Goal: Transaction & Acquisition: Purchase product/service

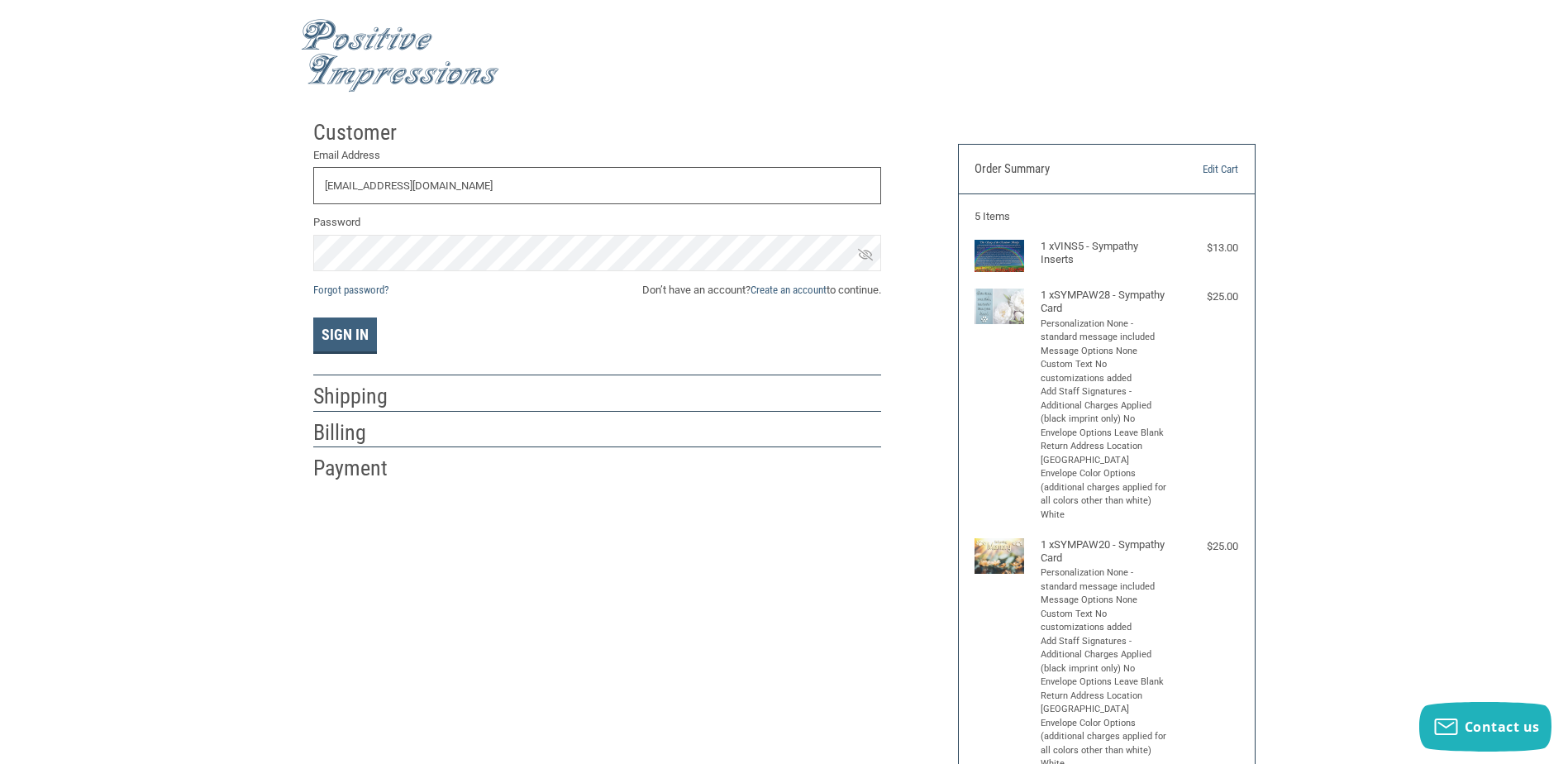
type input "PARKAHFLORIDA@GMAIL.COM"
click at [314, 317] on button "Sign In" at bounding box center [345, 335] width 63 height 37
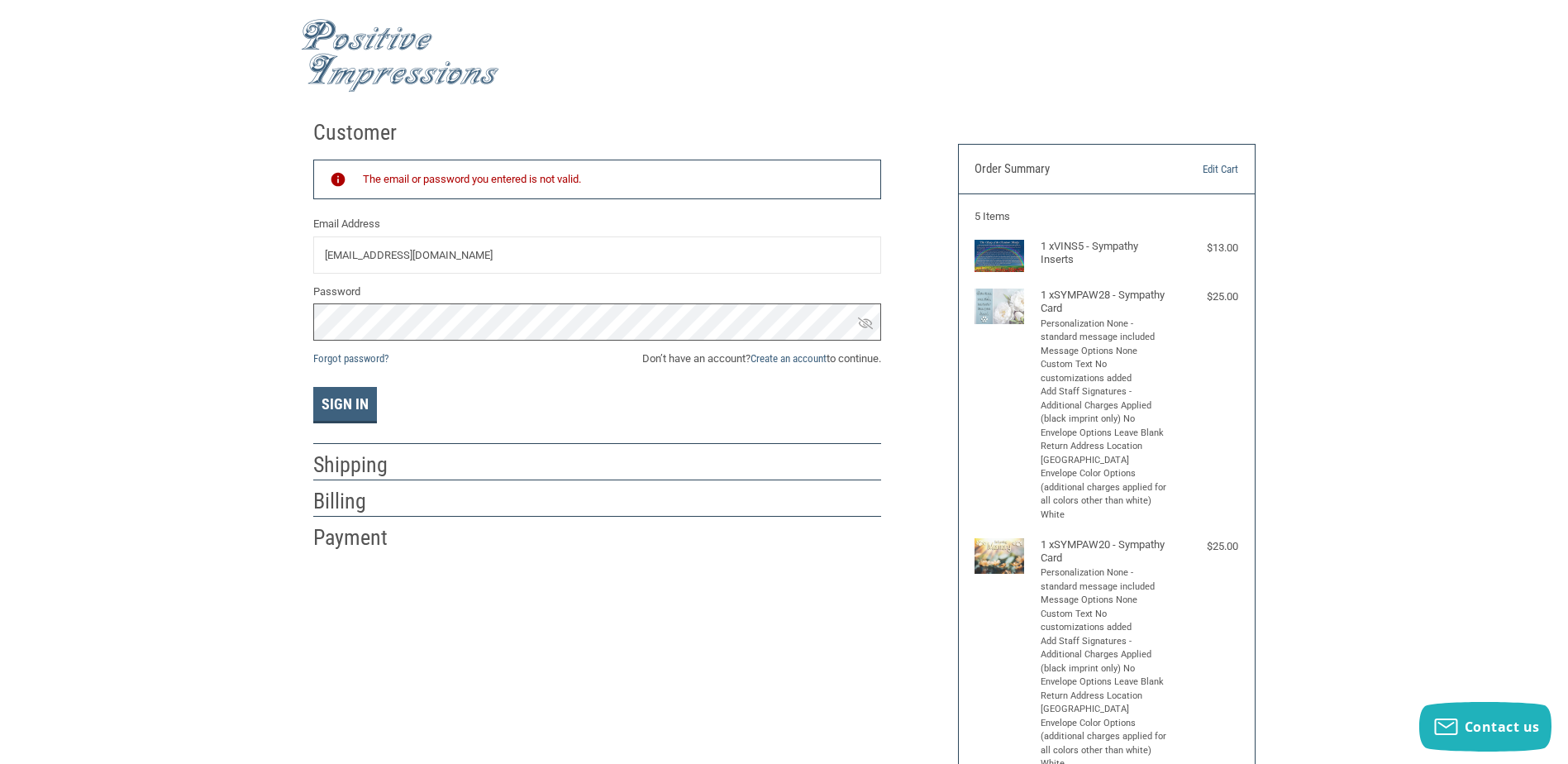
click at [314, 387] on button "Sign In" at bounding box center [345, 405] width 63 height 37
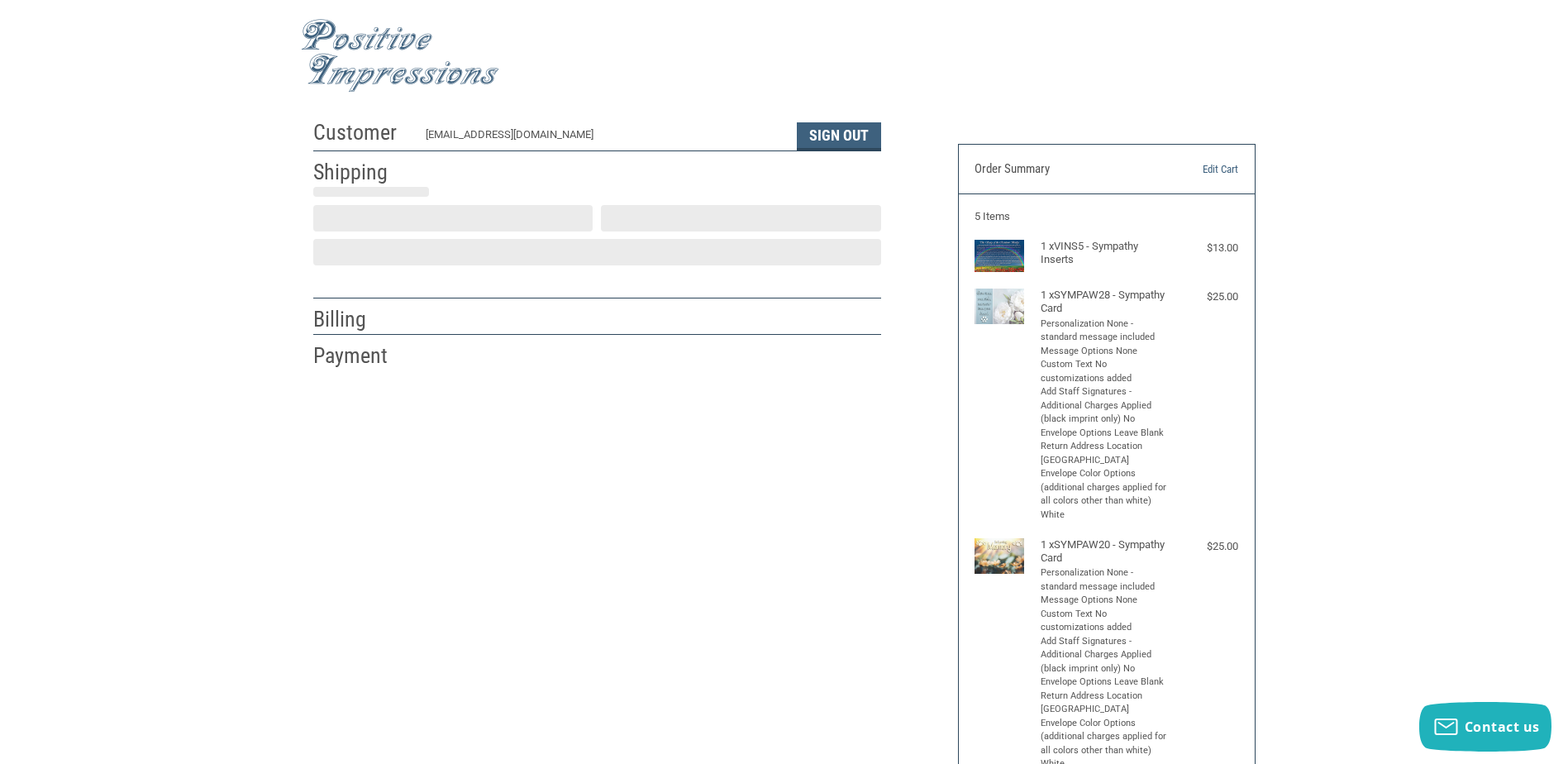
select select "US"
select select "FL"
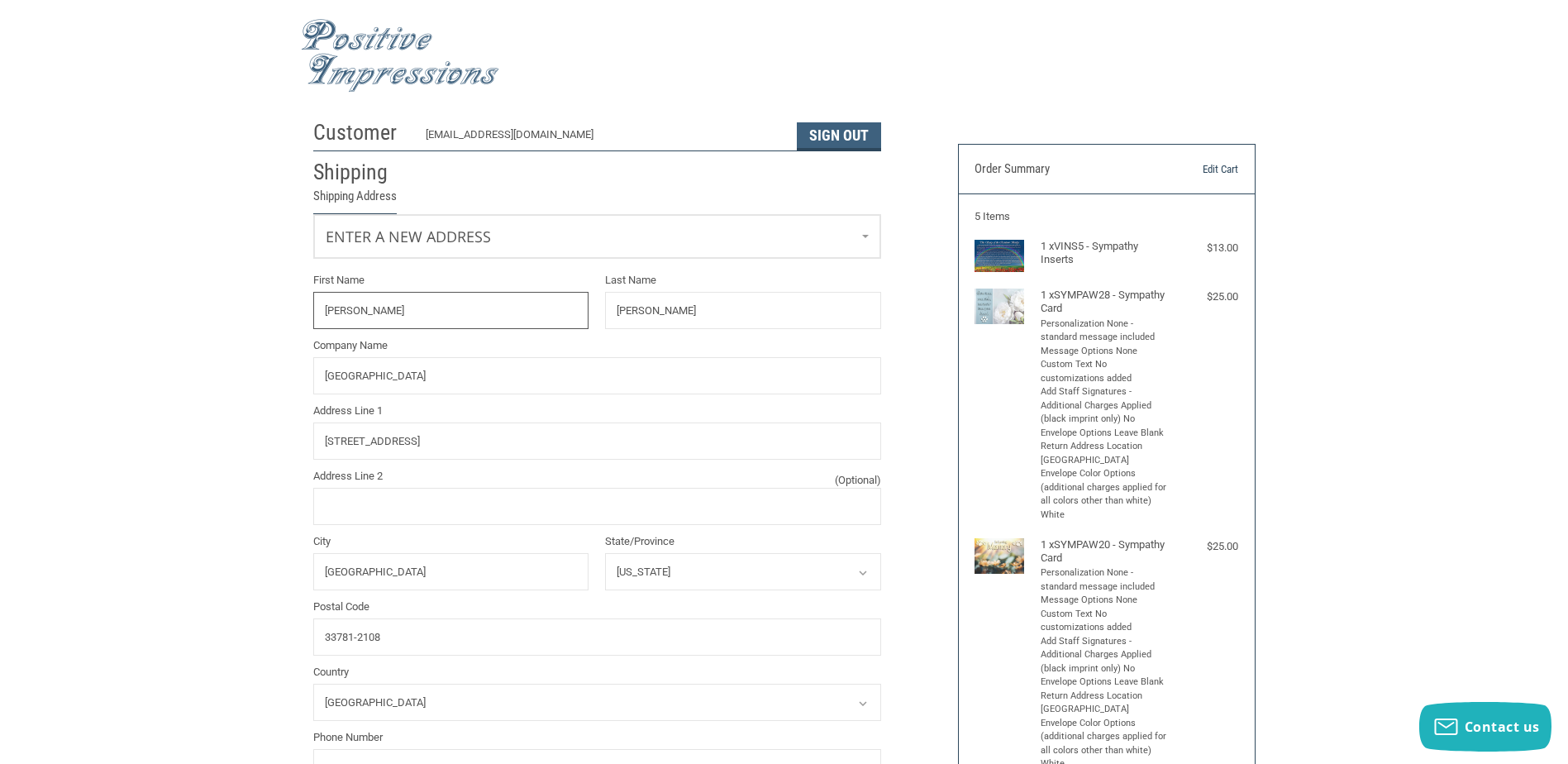
radio input "true"
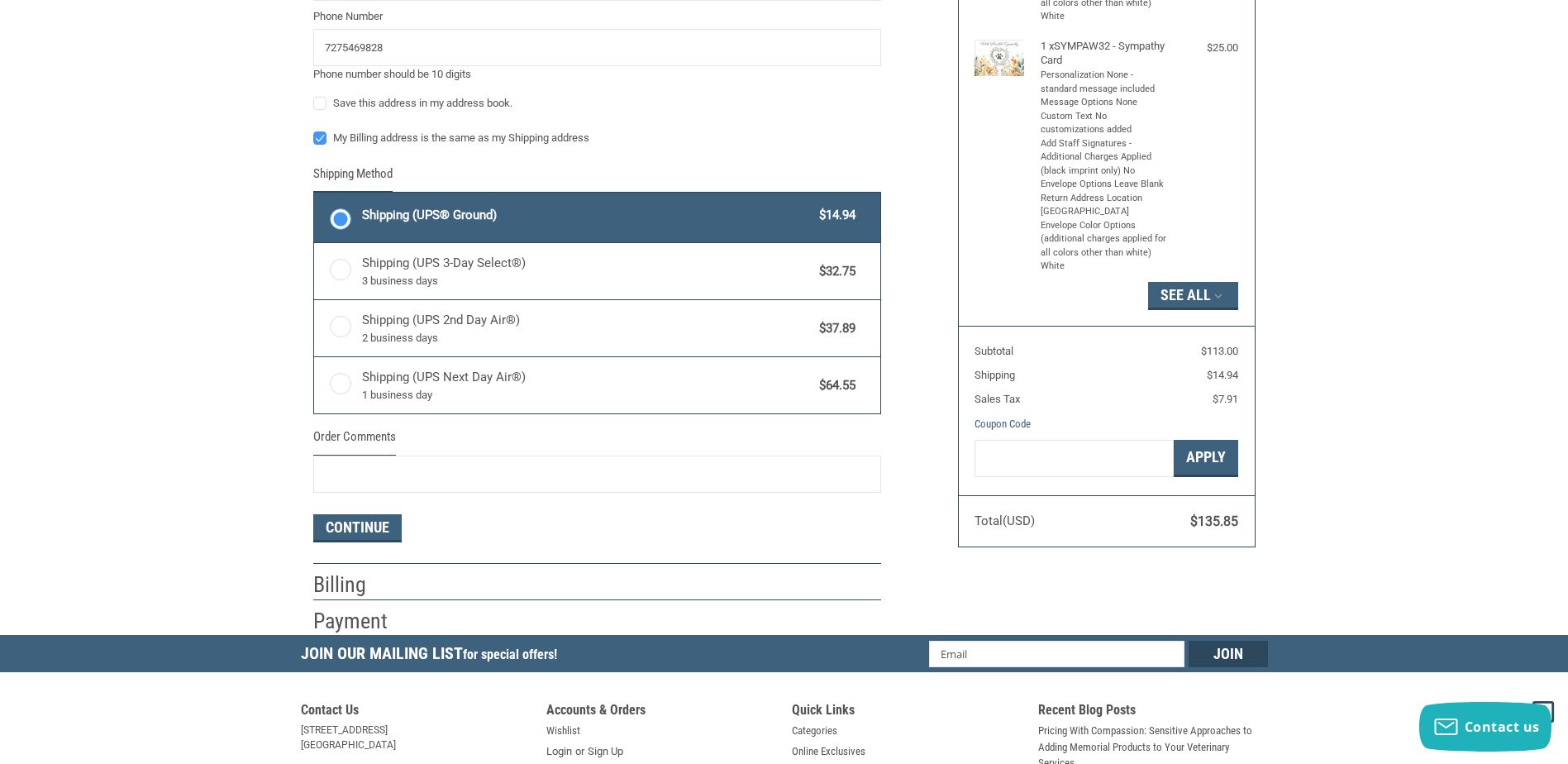
scroll to position [992, 0]
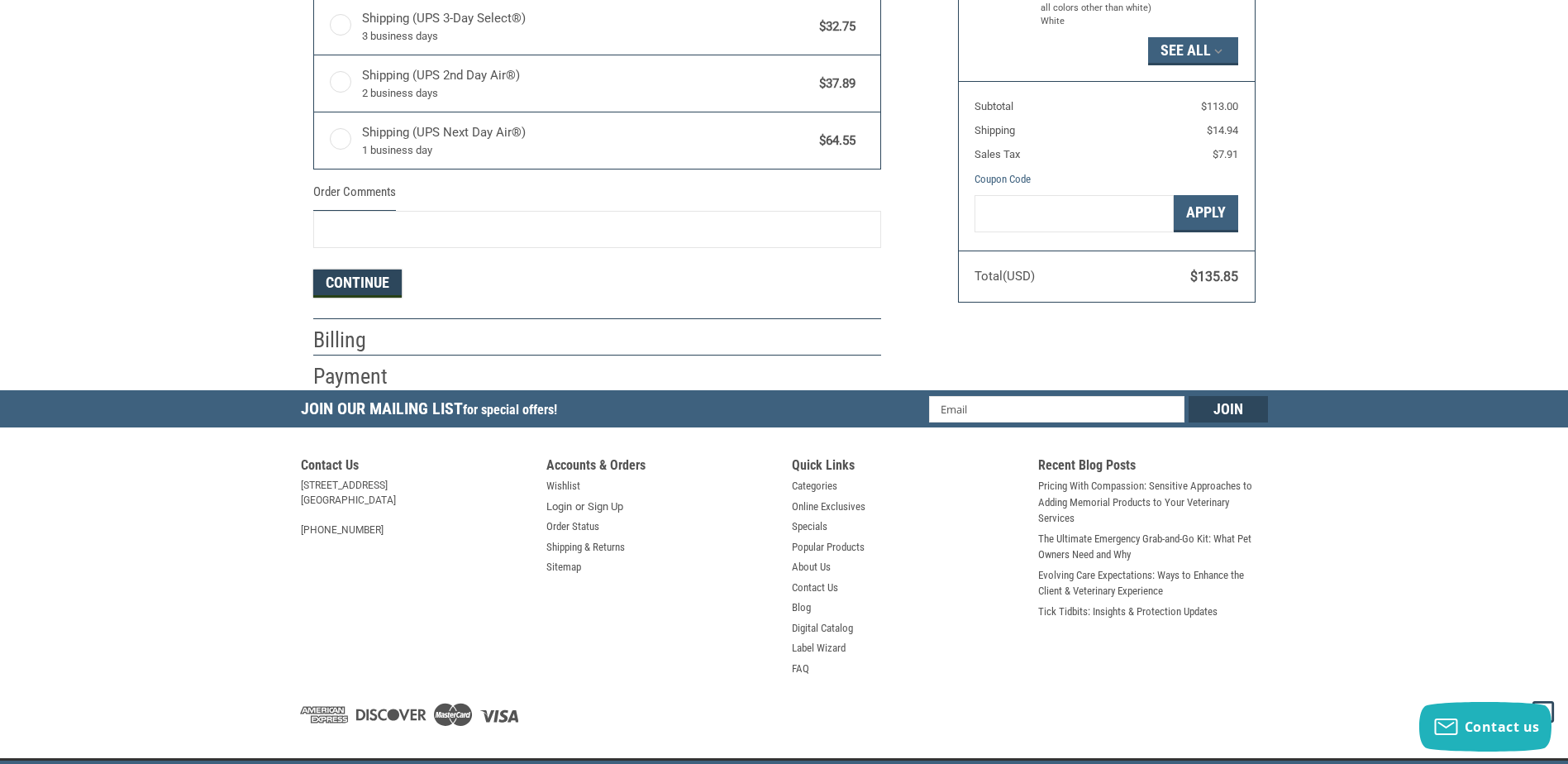
click at [378, 287] on button "Continue" at bounding box center [357, 283] width 88 height 28
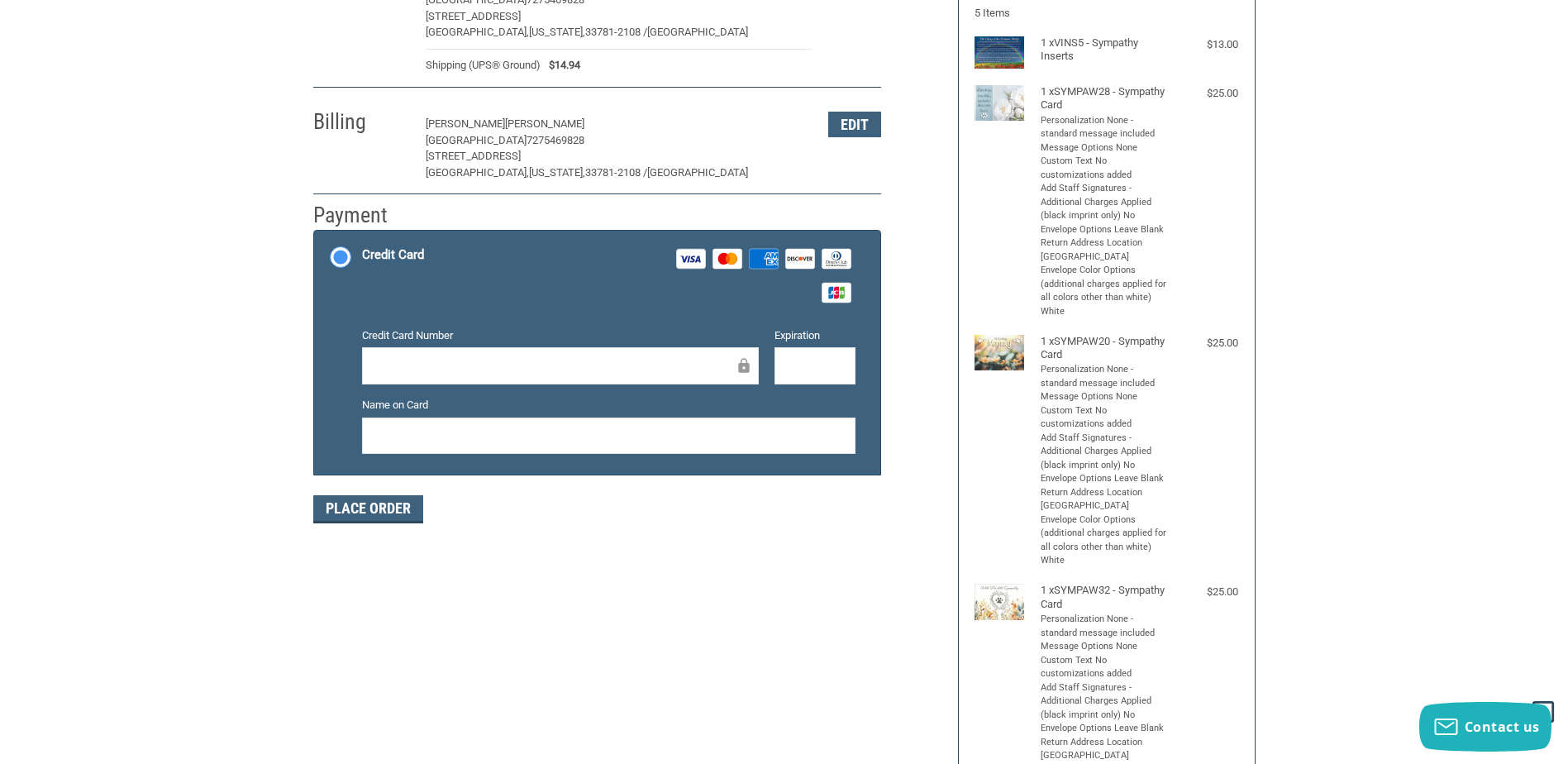
scroll to position [0, 0]
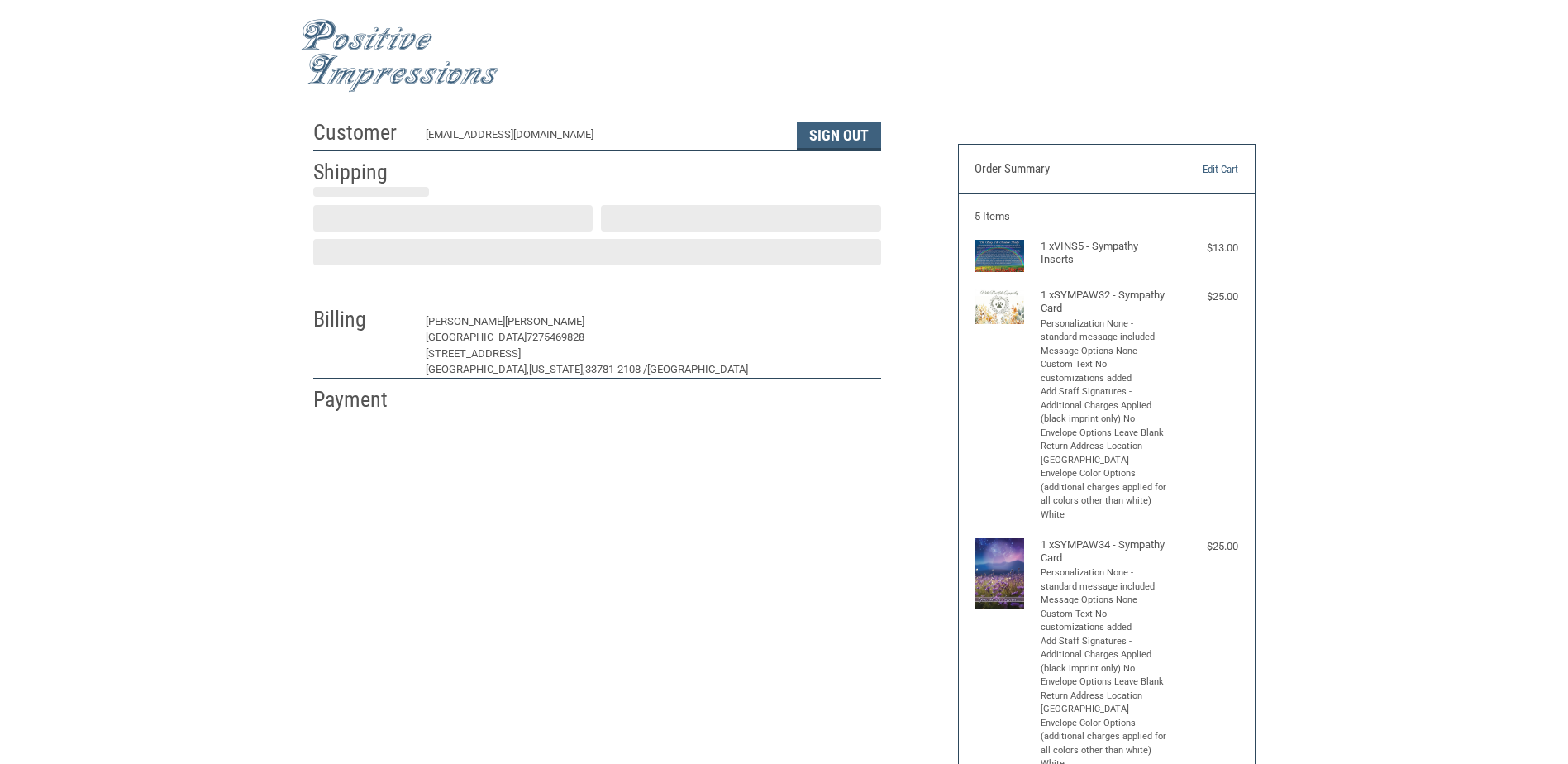
select select "US"
select select "FL"
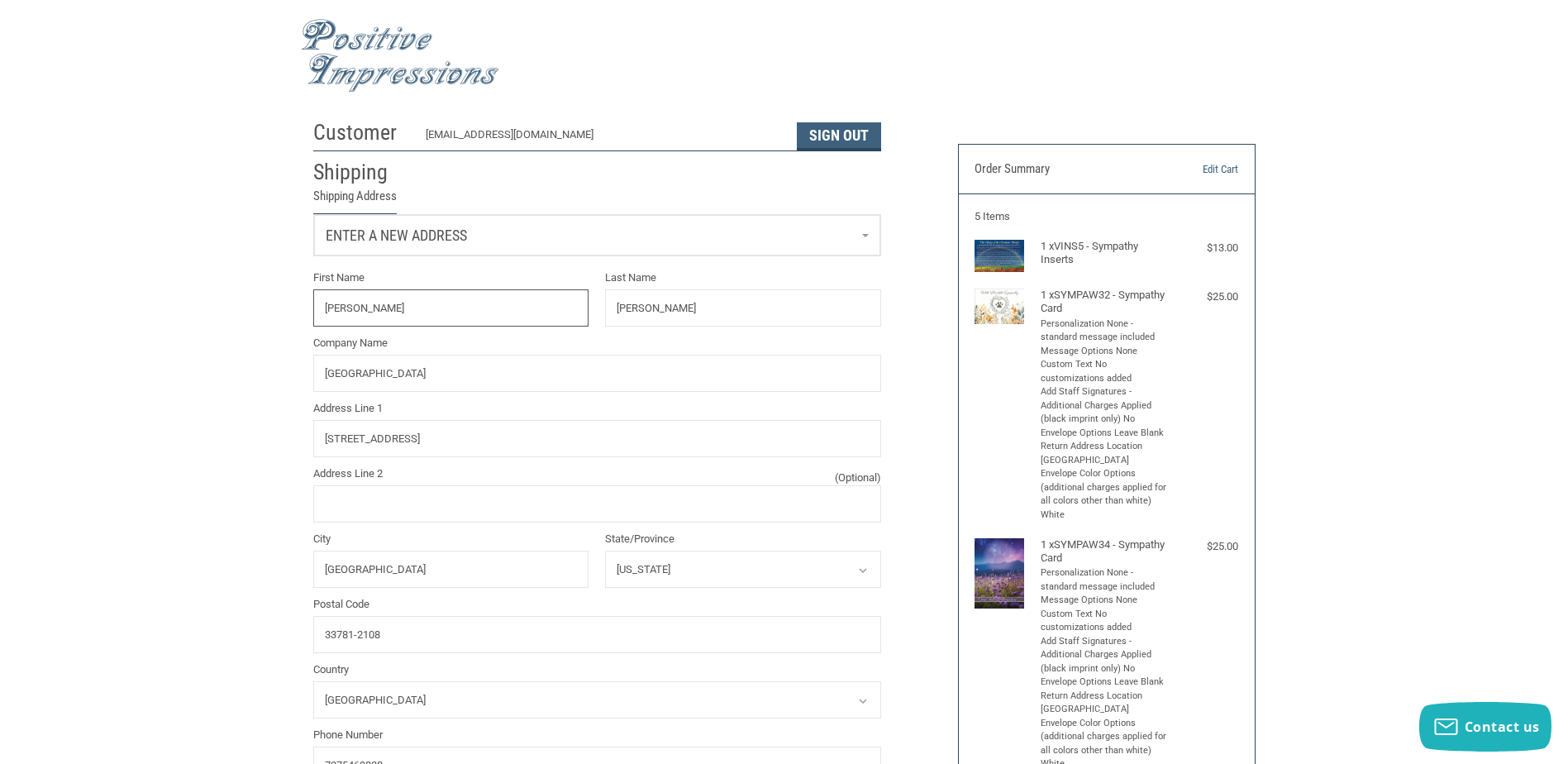
radio input "true"
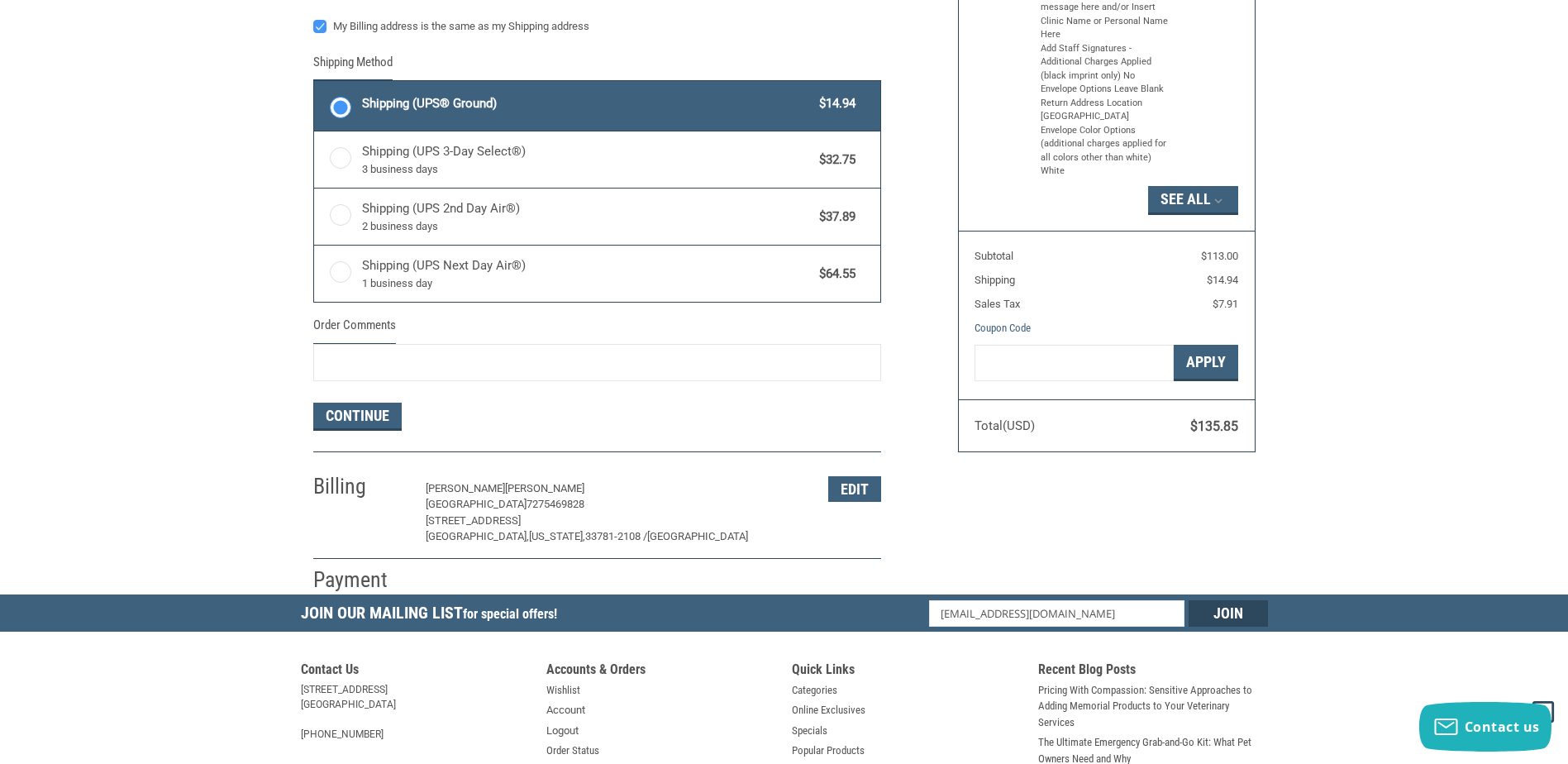
scroll to position [909, 0]
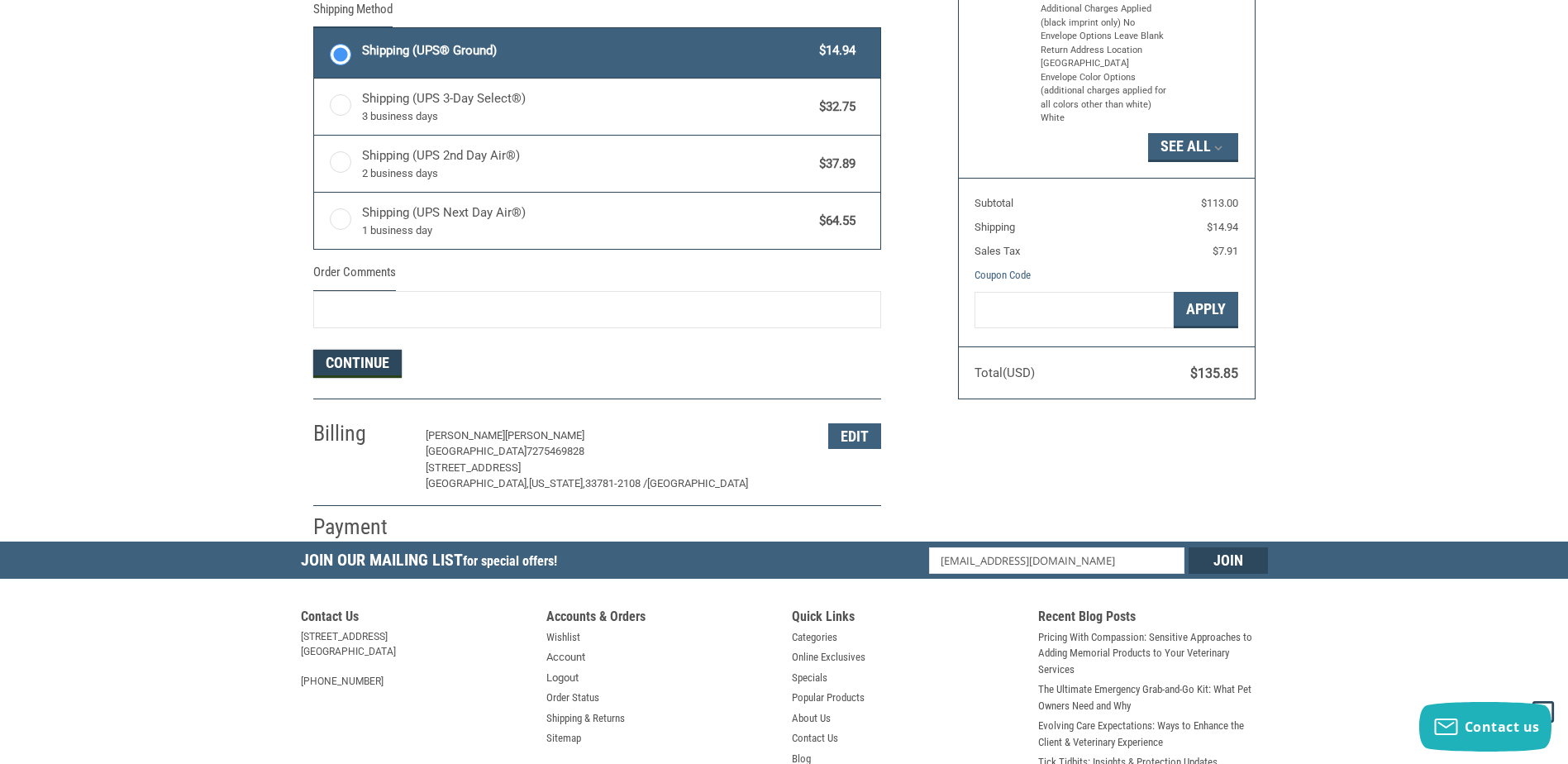
click at [342, 364] on button "Continue" at bounding box center [357, 363] width 88 height 28
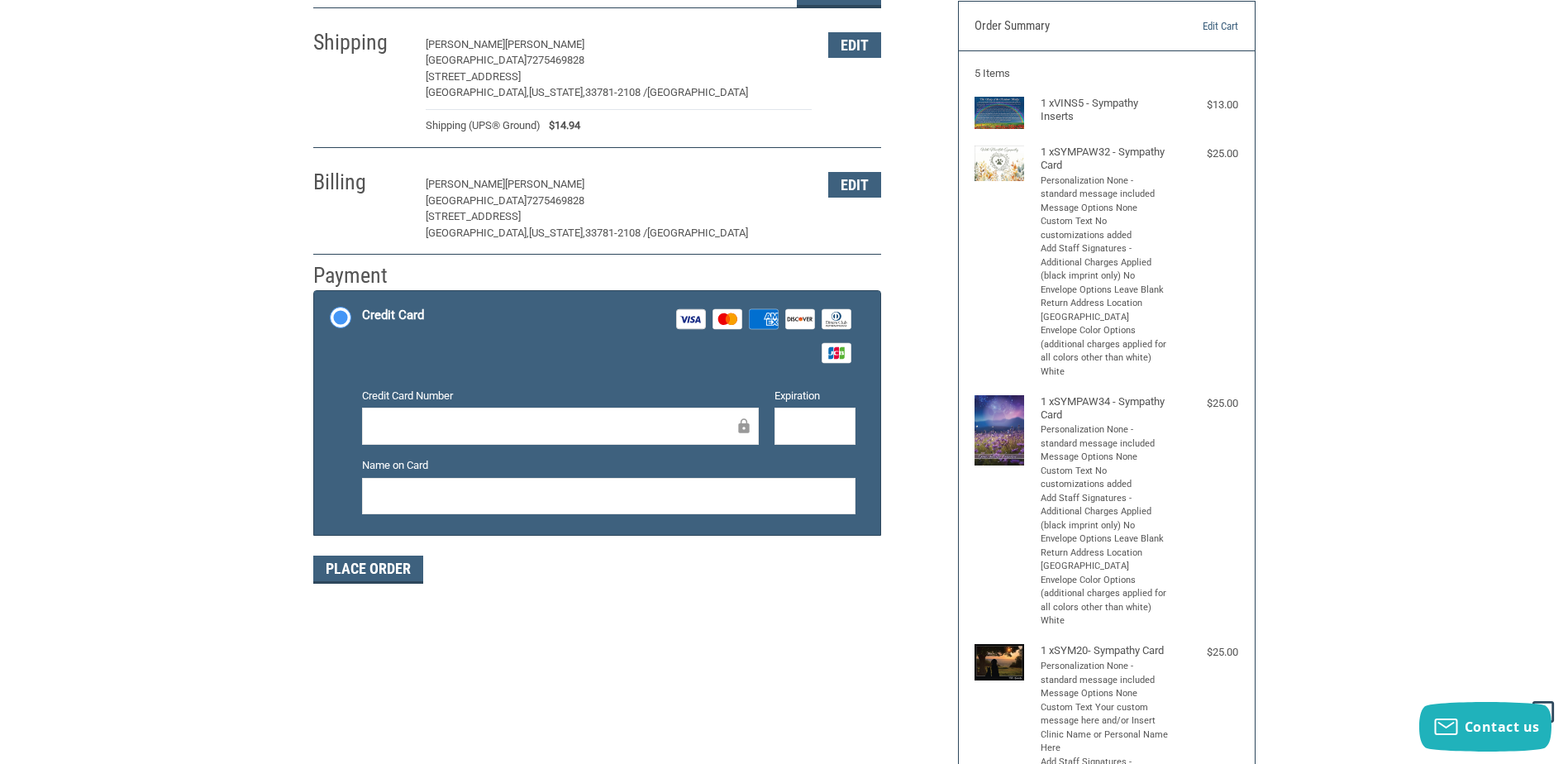
scroll to position [0, 0]
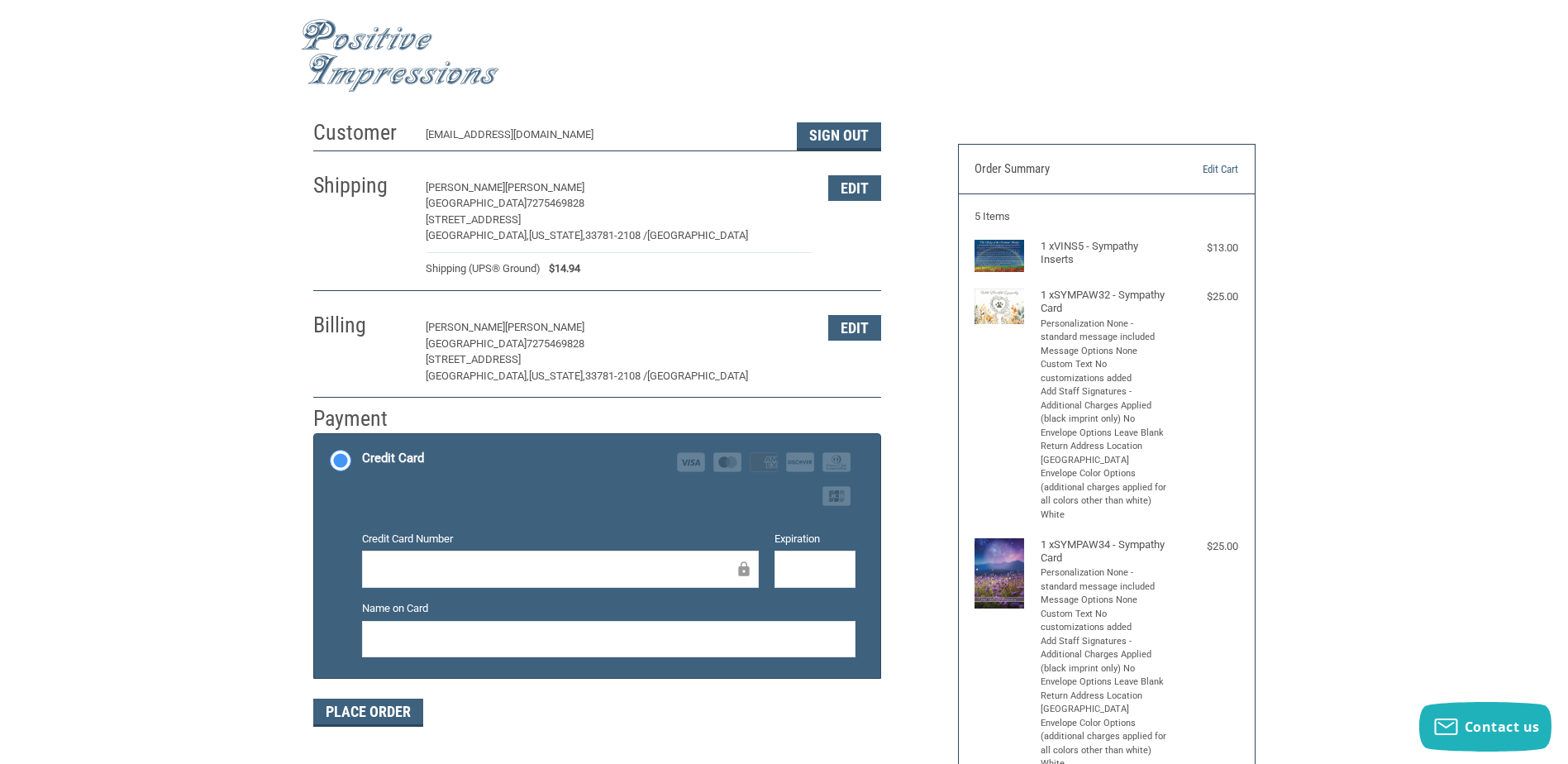
click at [529, 651] on div at bounding box center [608, 640] width 493 height 38
click at [480, 657] on div at bounding box center [608, 640] width 493 height 38
click at [380, 718] on button "Place Order" at bounding box center [368, 712] width 110 height 28
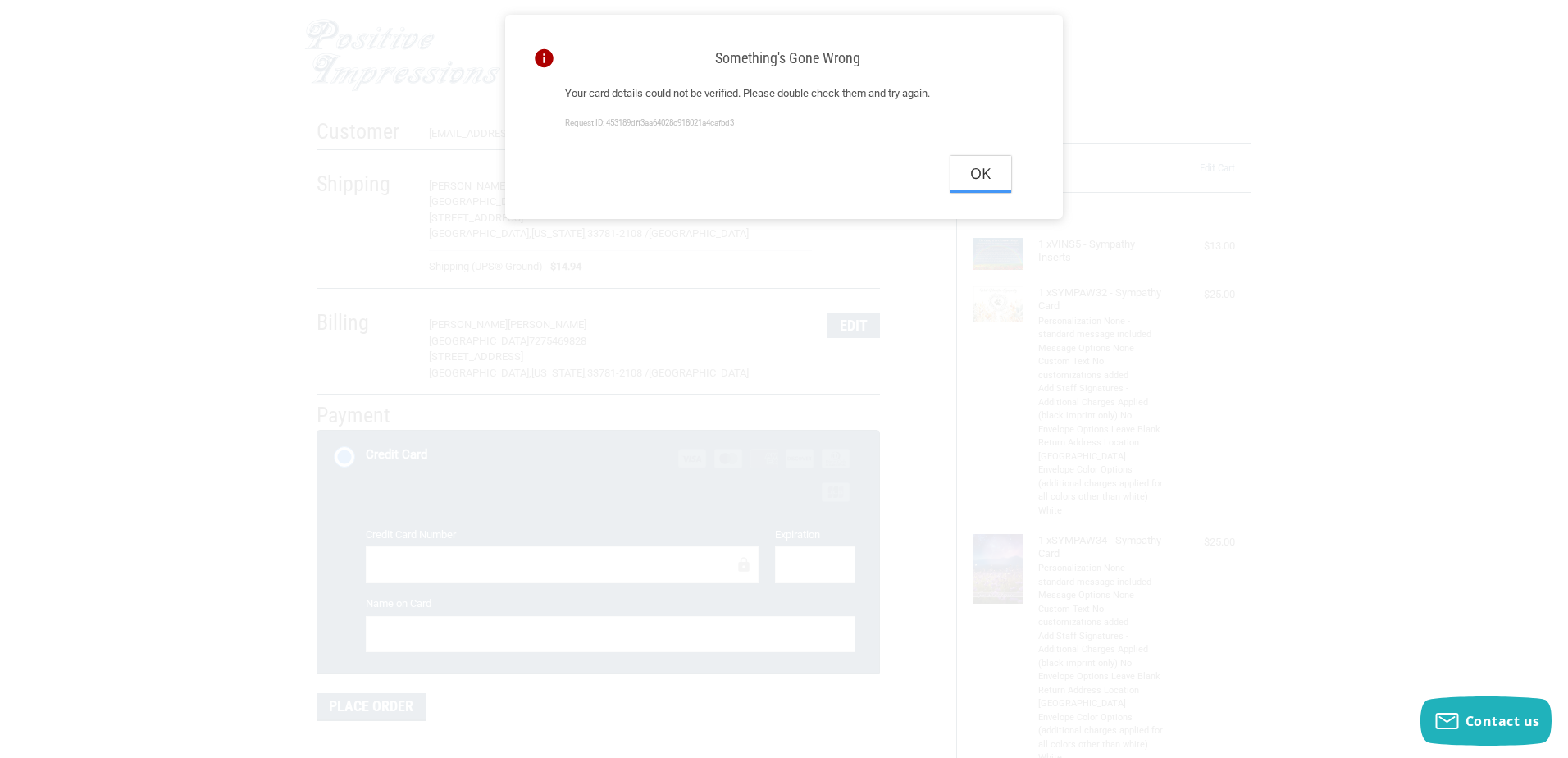
click at [984, 179] on button "Ok" at bounding box center [981, 175] width 60 height 37
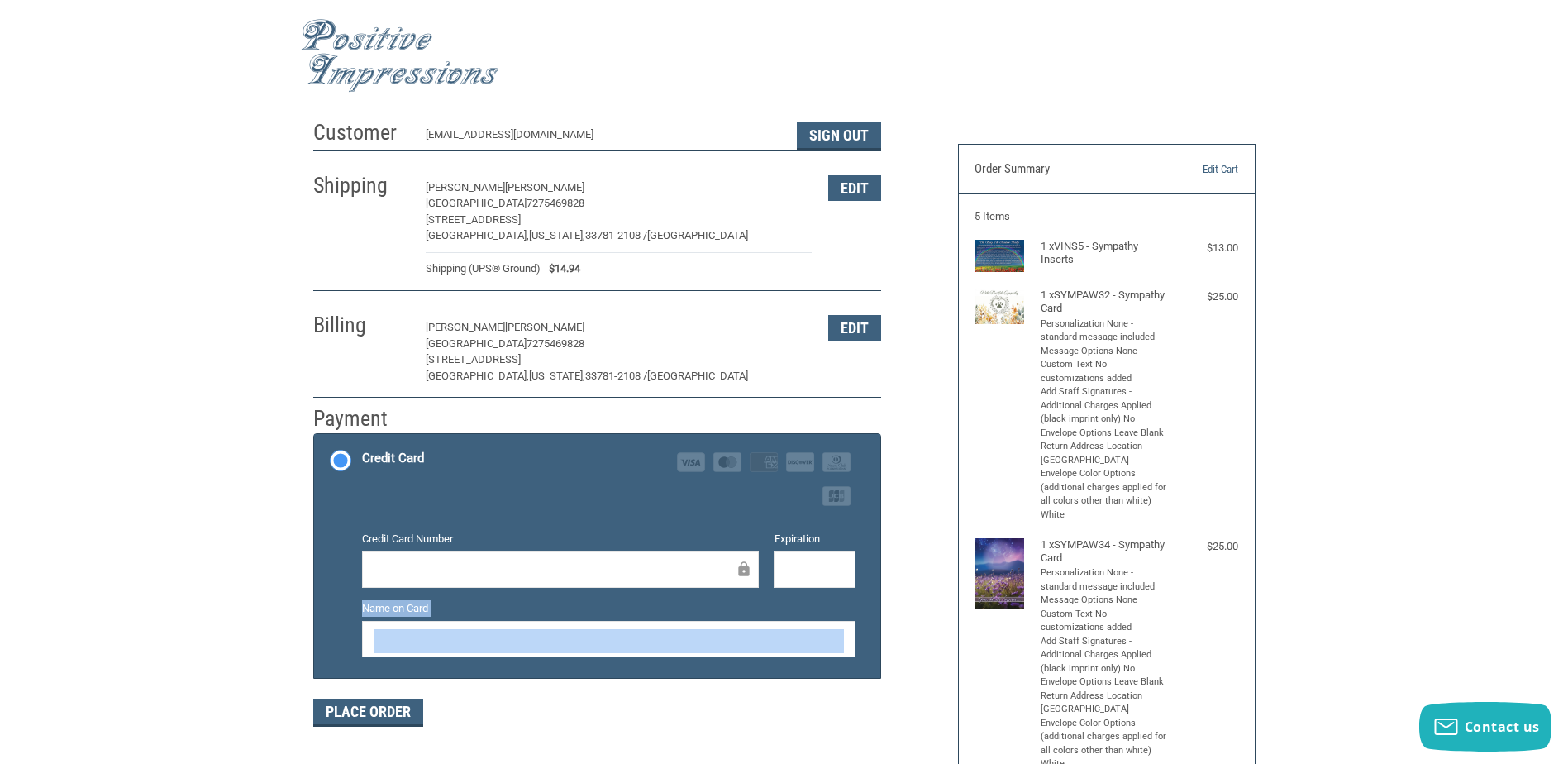
drag, startPoint x: 508, startPoint y: 627, endPoint x: 255, endPoint y: 613, distance: 253.4
click at [255, 613] on div "Customer Parkahflorida@gmail.com Sign Out Shipping DEBRA BECKER PARK ANIMAL HOS…" at bounding box center [784, 718] width 1568 height 1213
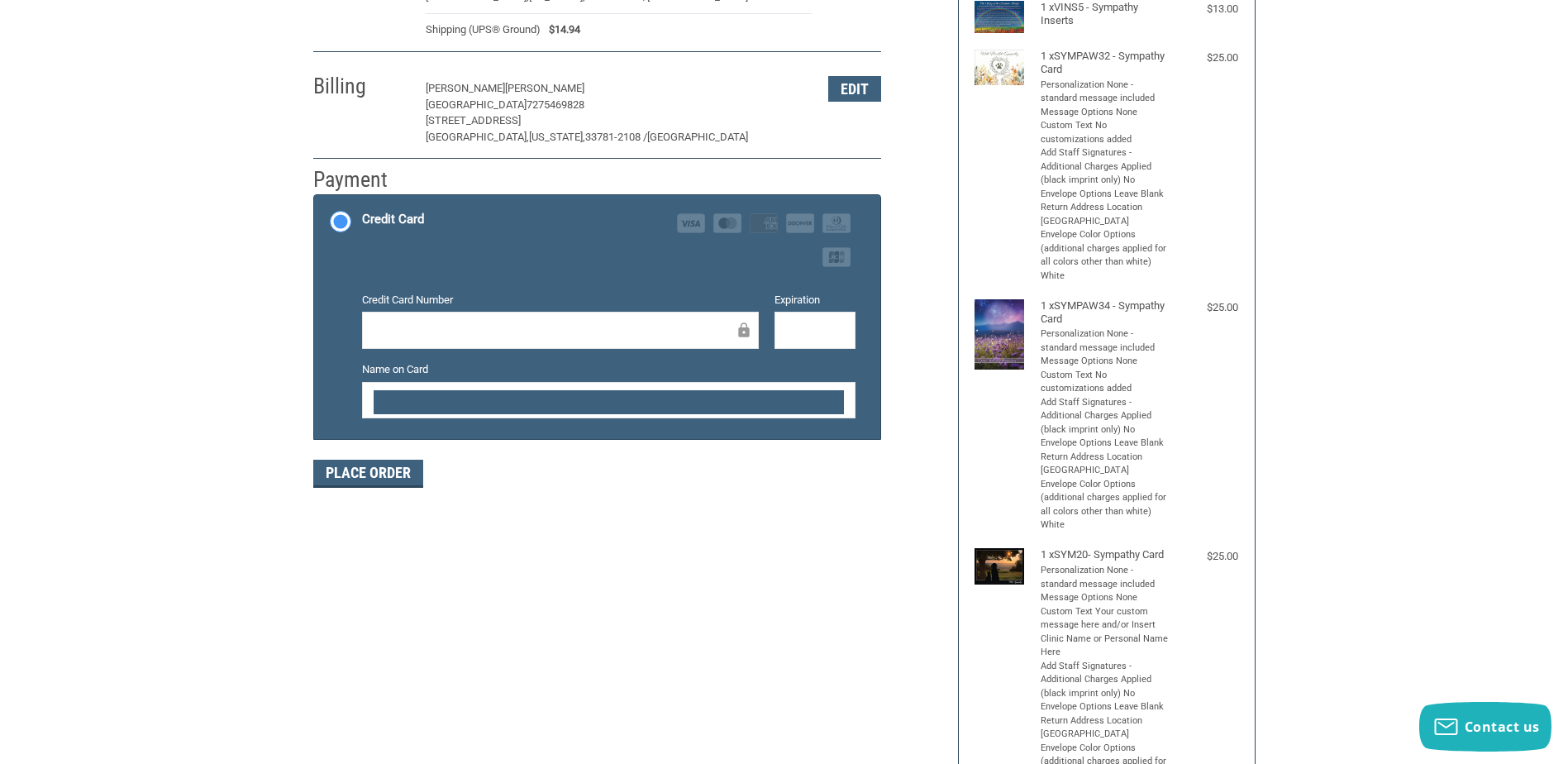
scroll to position [248, 0]
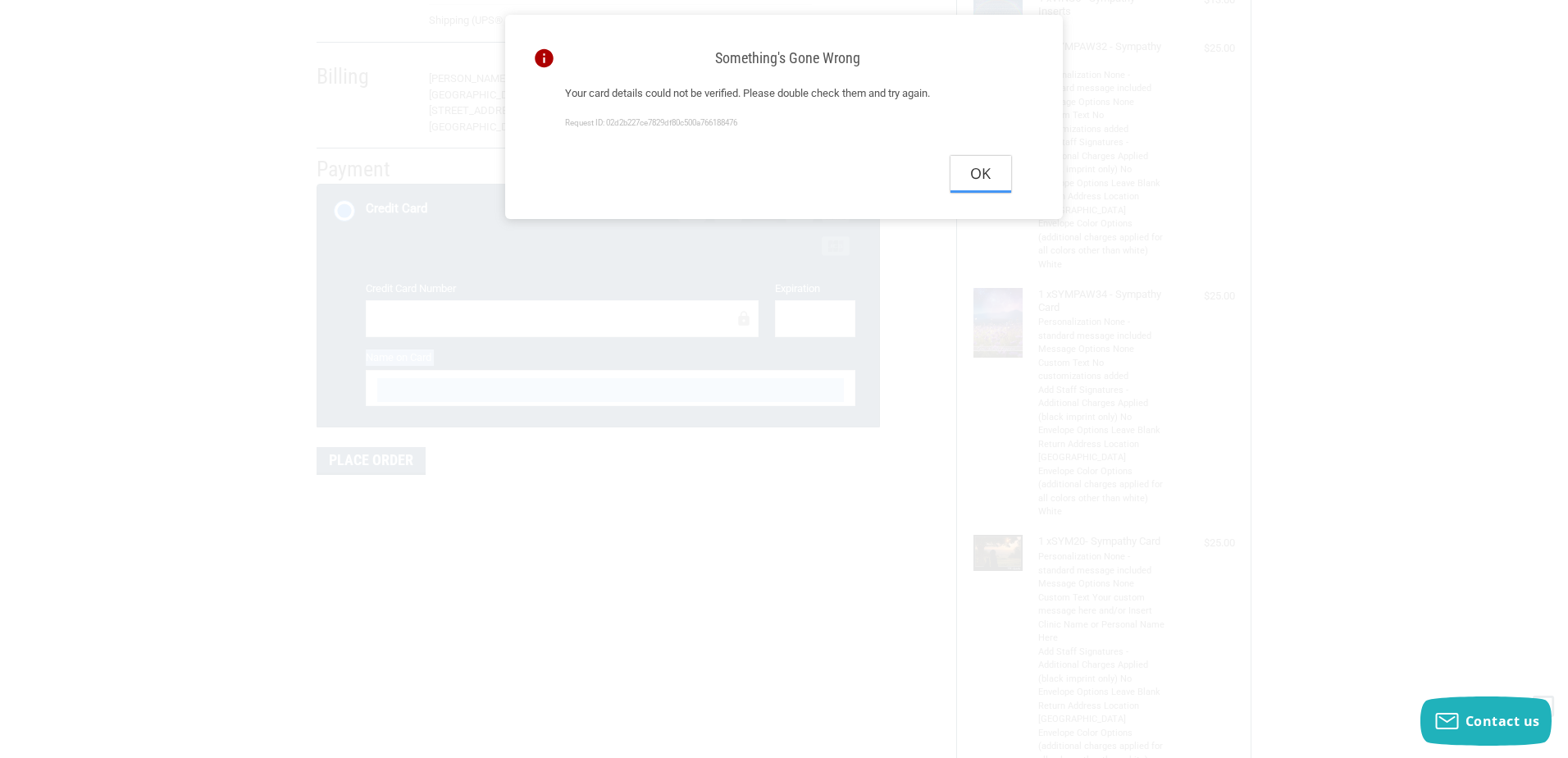
click at [995, 184] on button "Ok" at bounding box center [981, 175] width 60 height 37
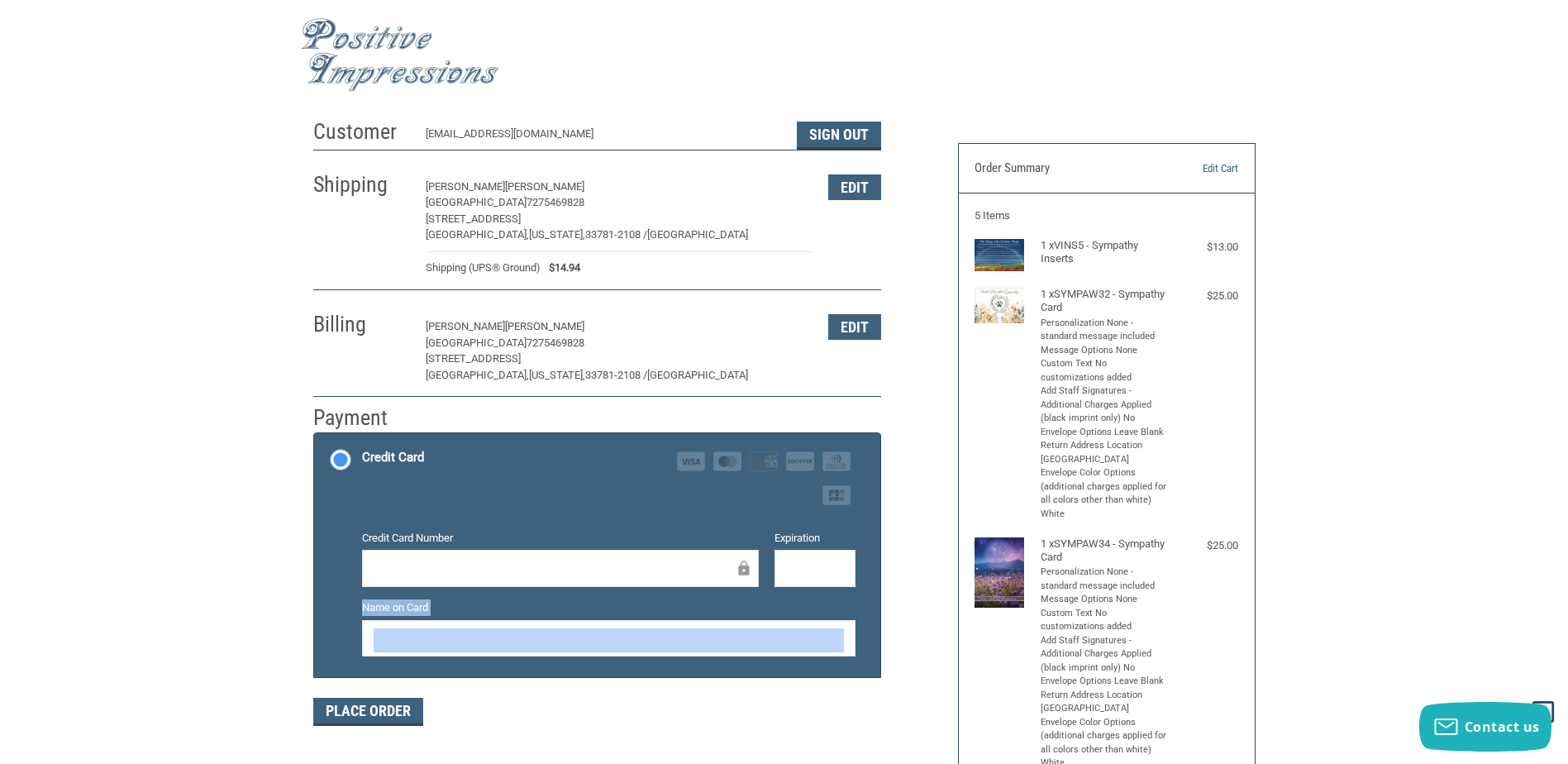
scroll to position [0, 0]
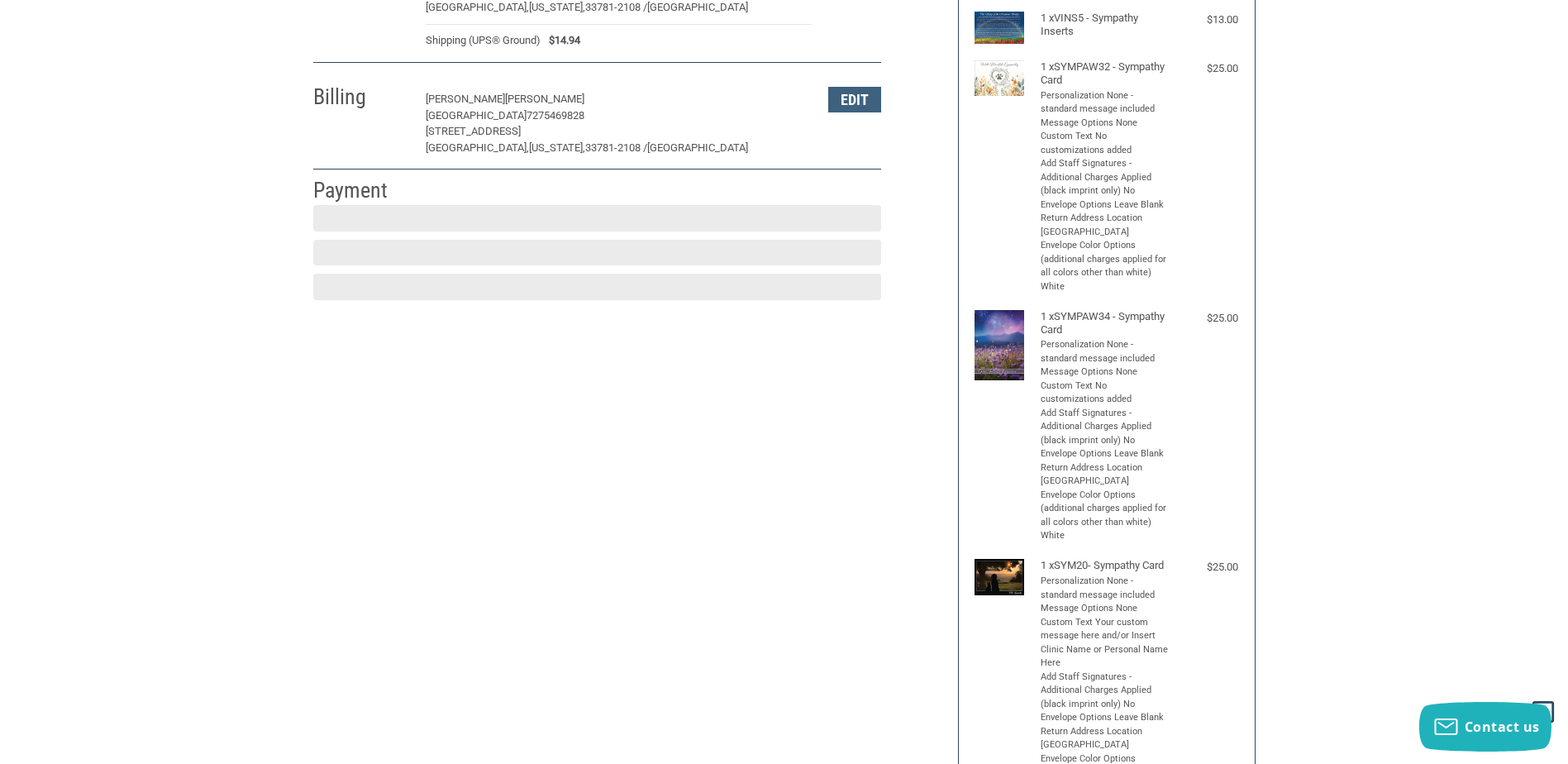
scroll to position [247, 0]
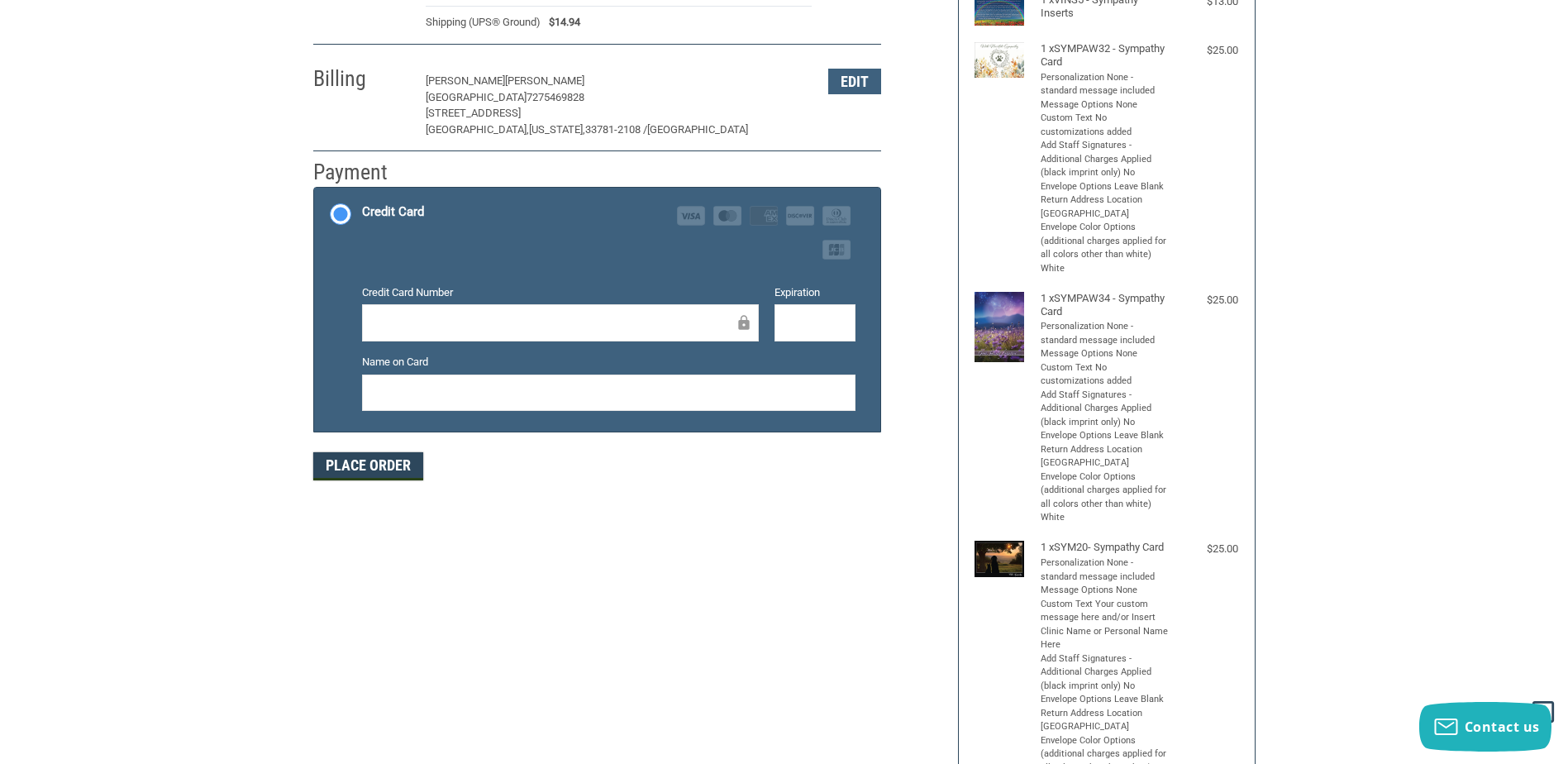
click at [389, 466] on button "Place Order" at bounding box center [368, 466] width 110 height 28
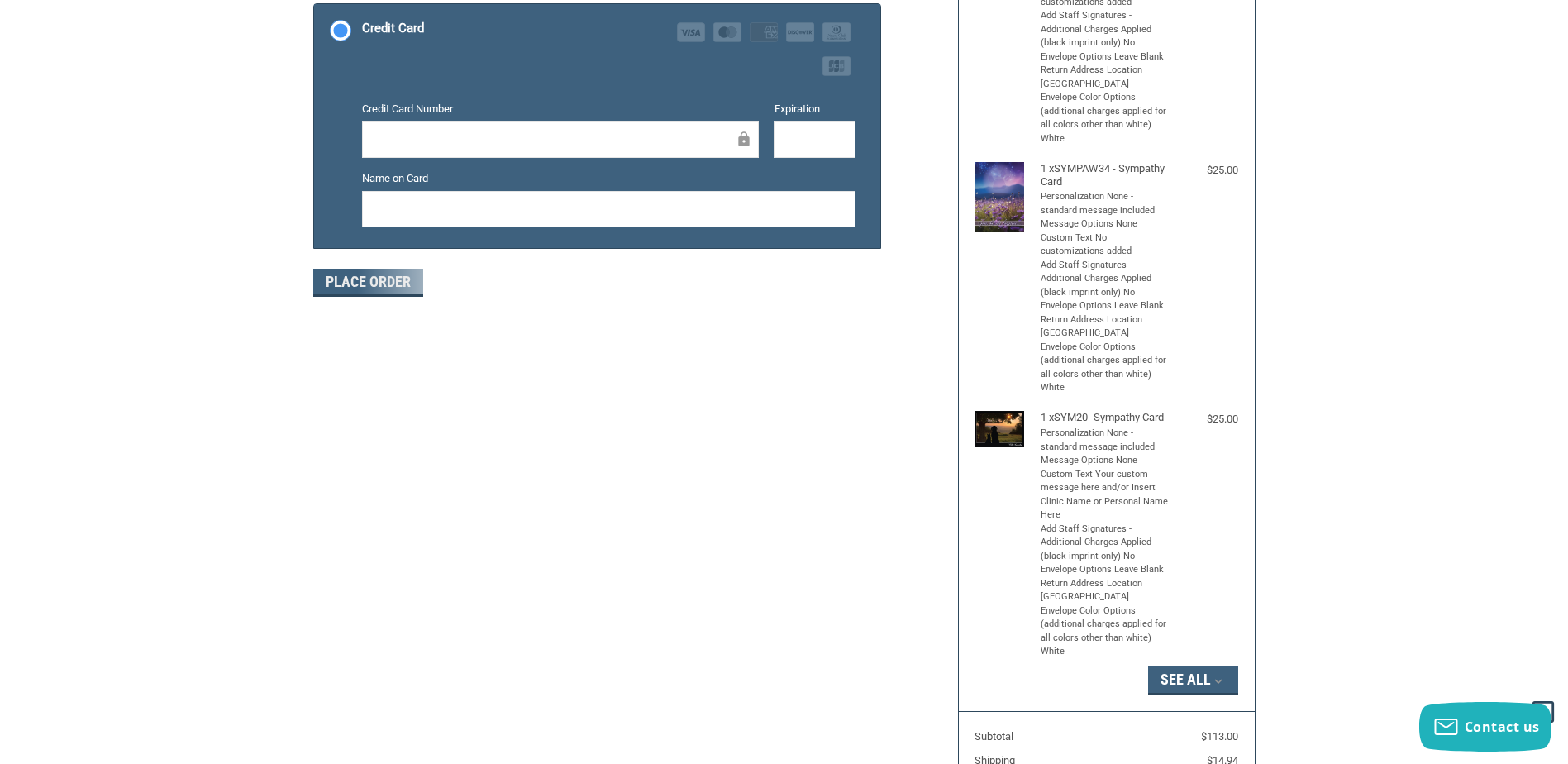
scroll to position [825, 0]
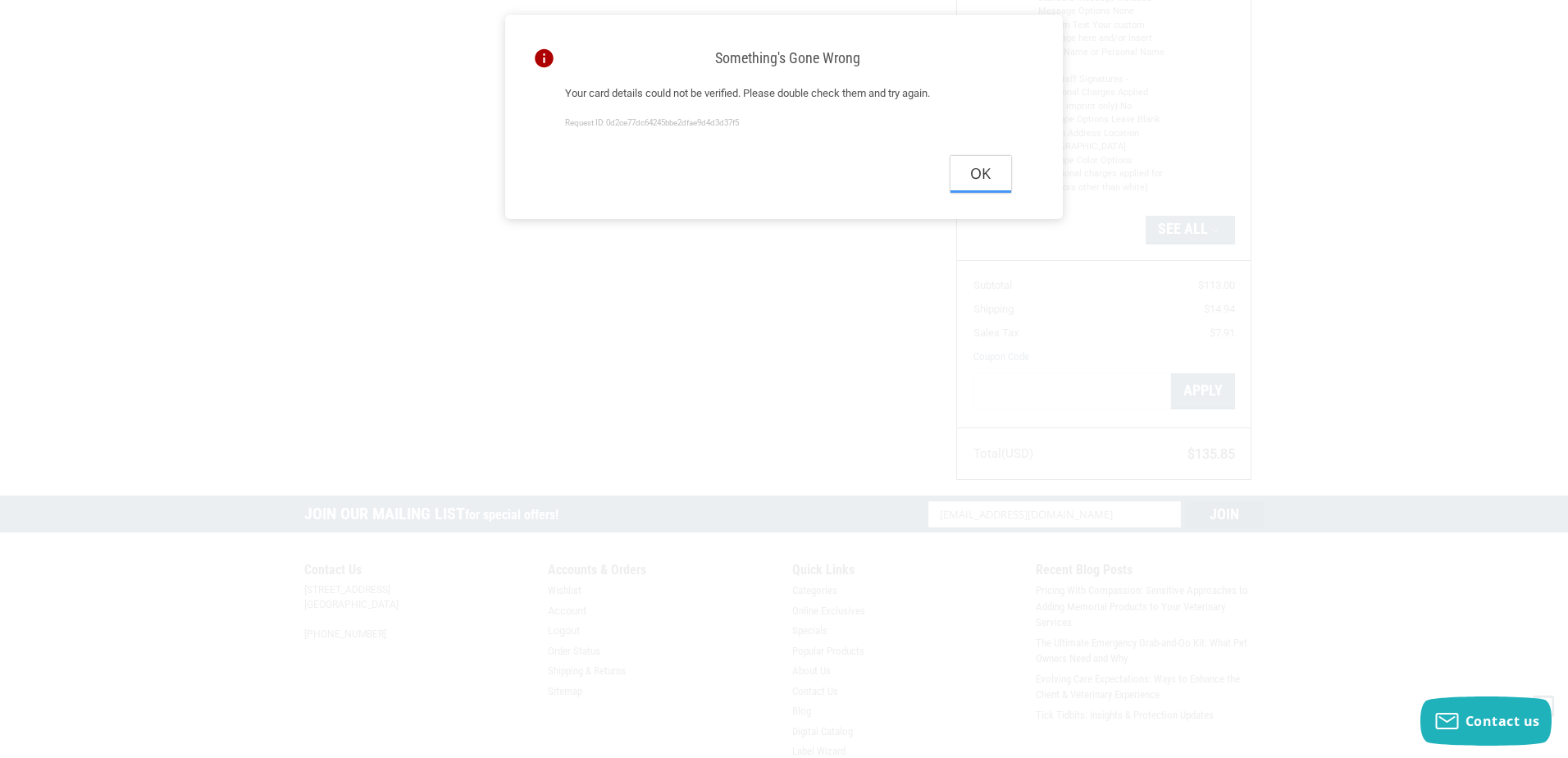
click at [979, 176] on button "Ok" at bounding box center [981, 175] width 60 height 37
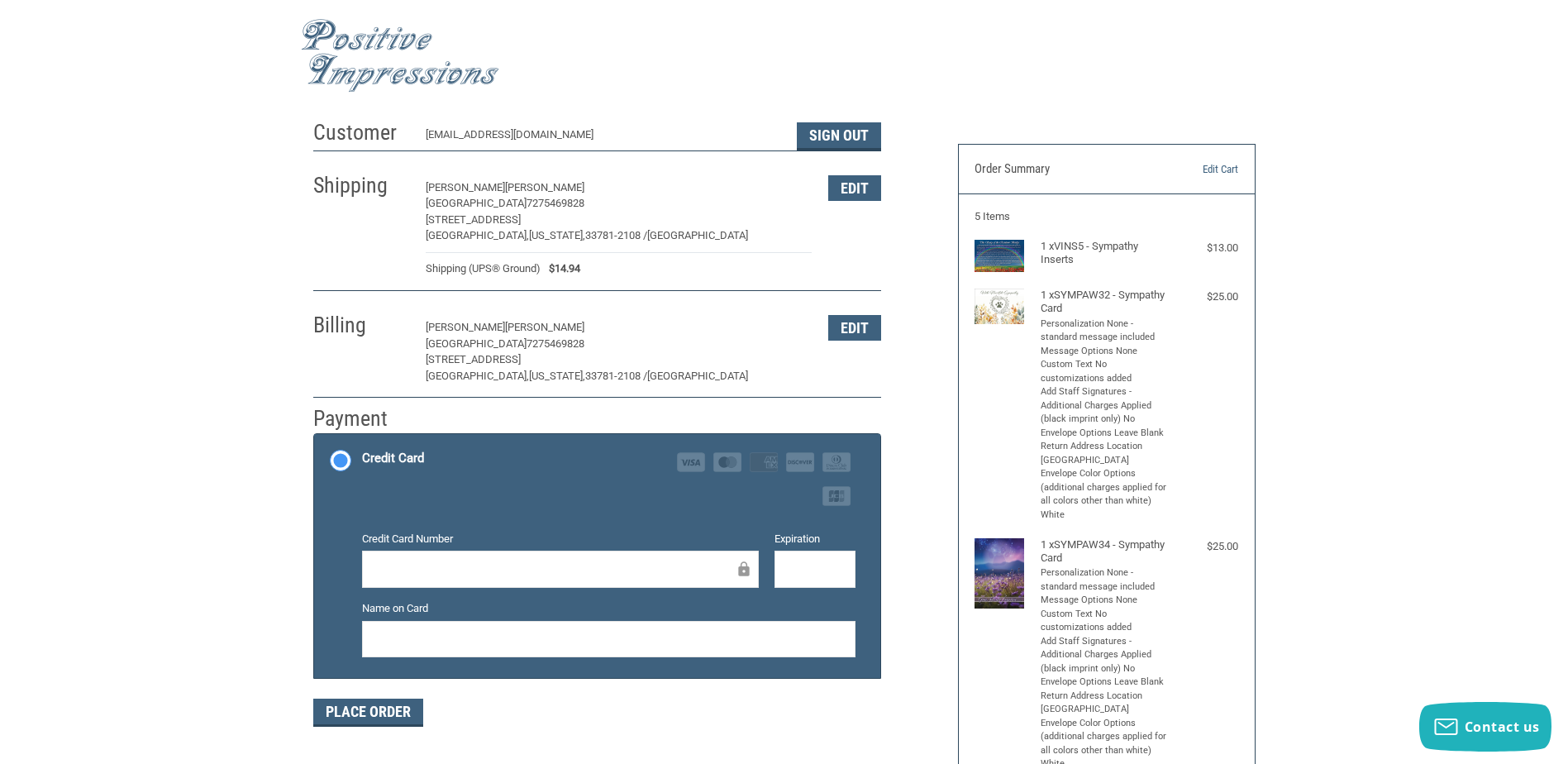
scroll to position [82, 0]
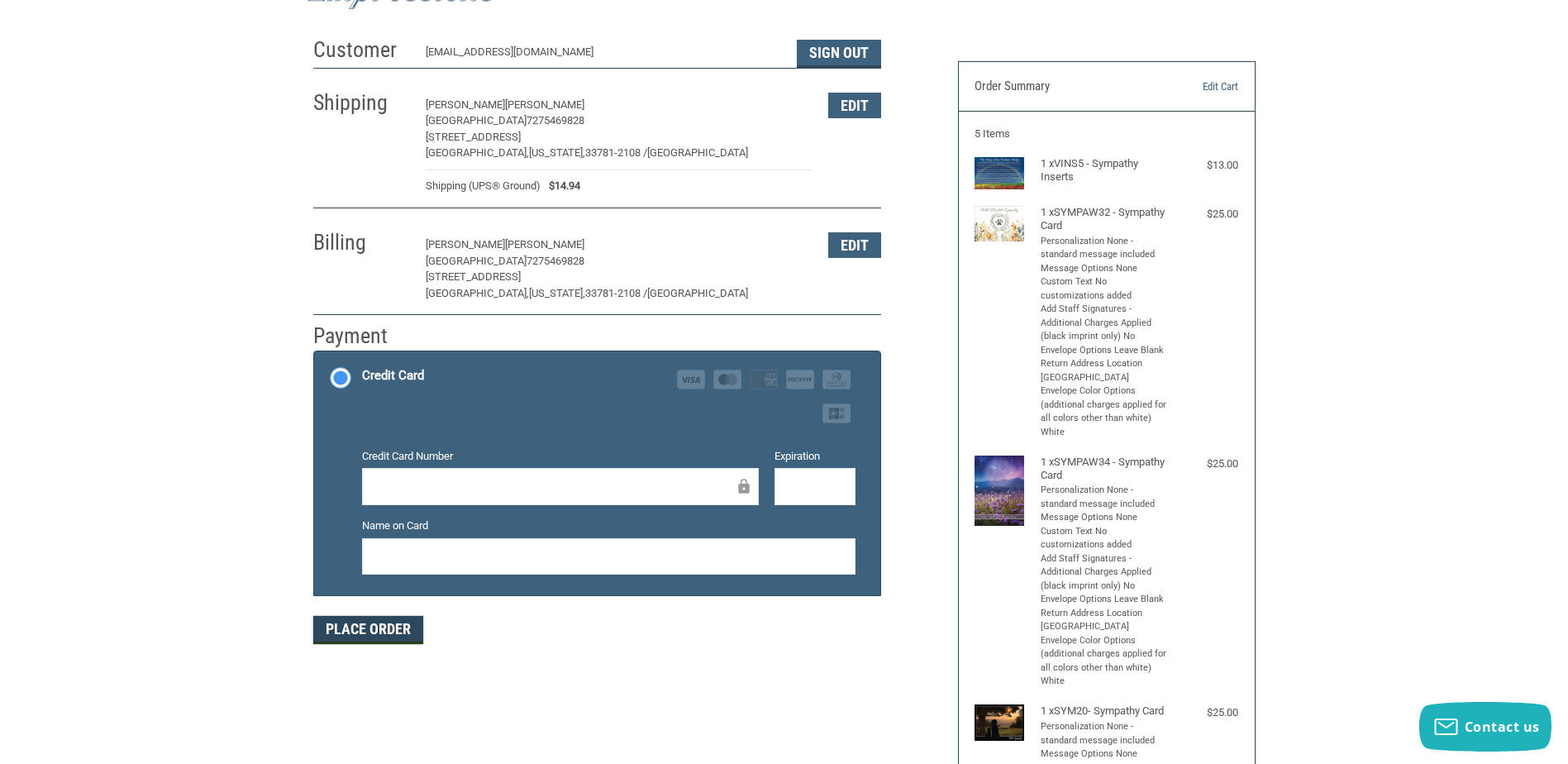
click at [385, 638] on button "Place Order" at bounding box center [368, 629] width 110 height 28
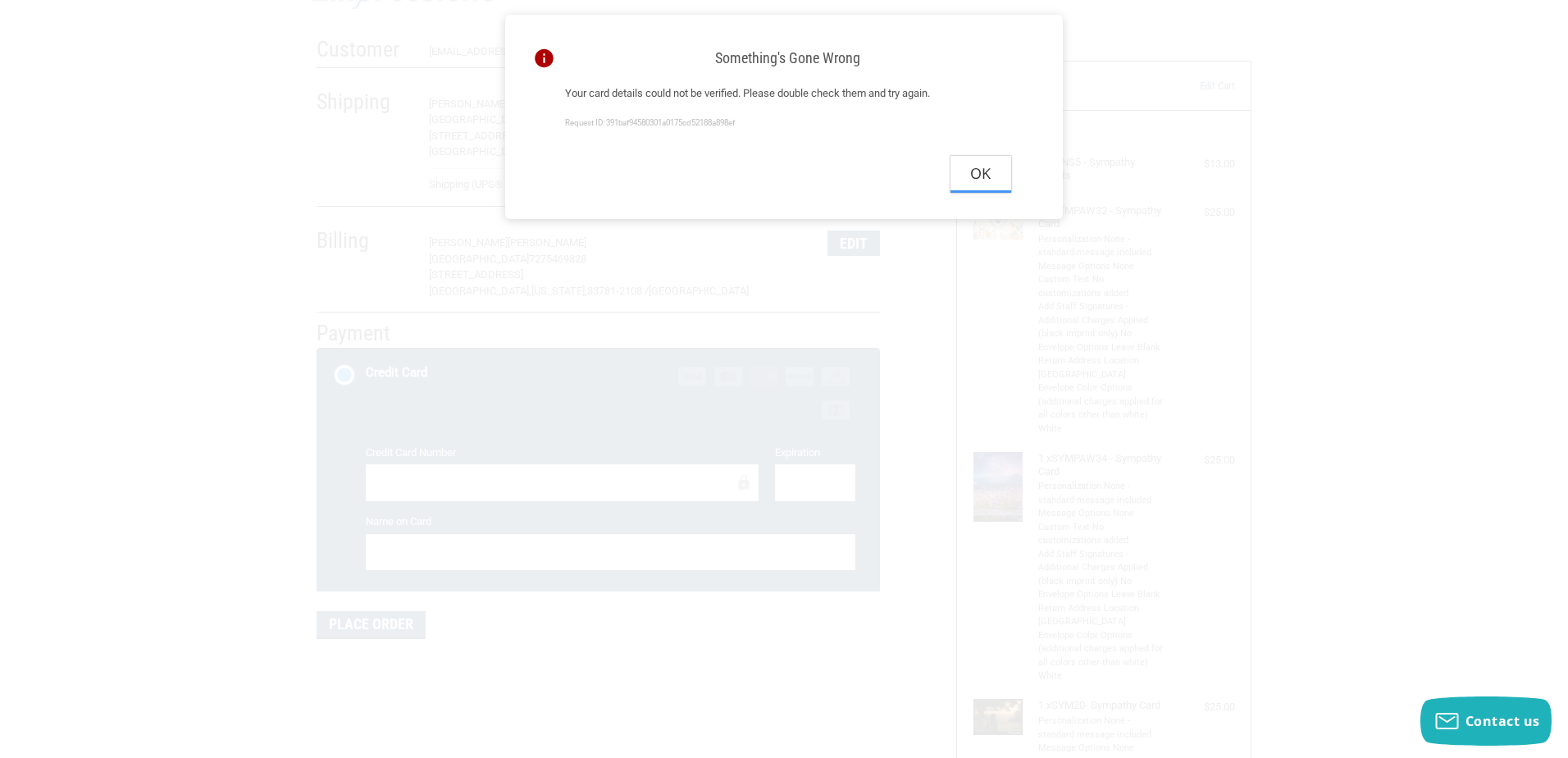
click at [990, 180] on button "Ok" at bounding box center [981, 175] width 60 height 37
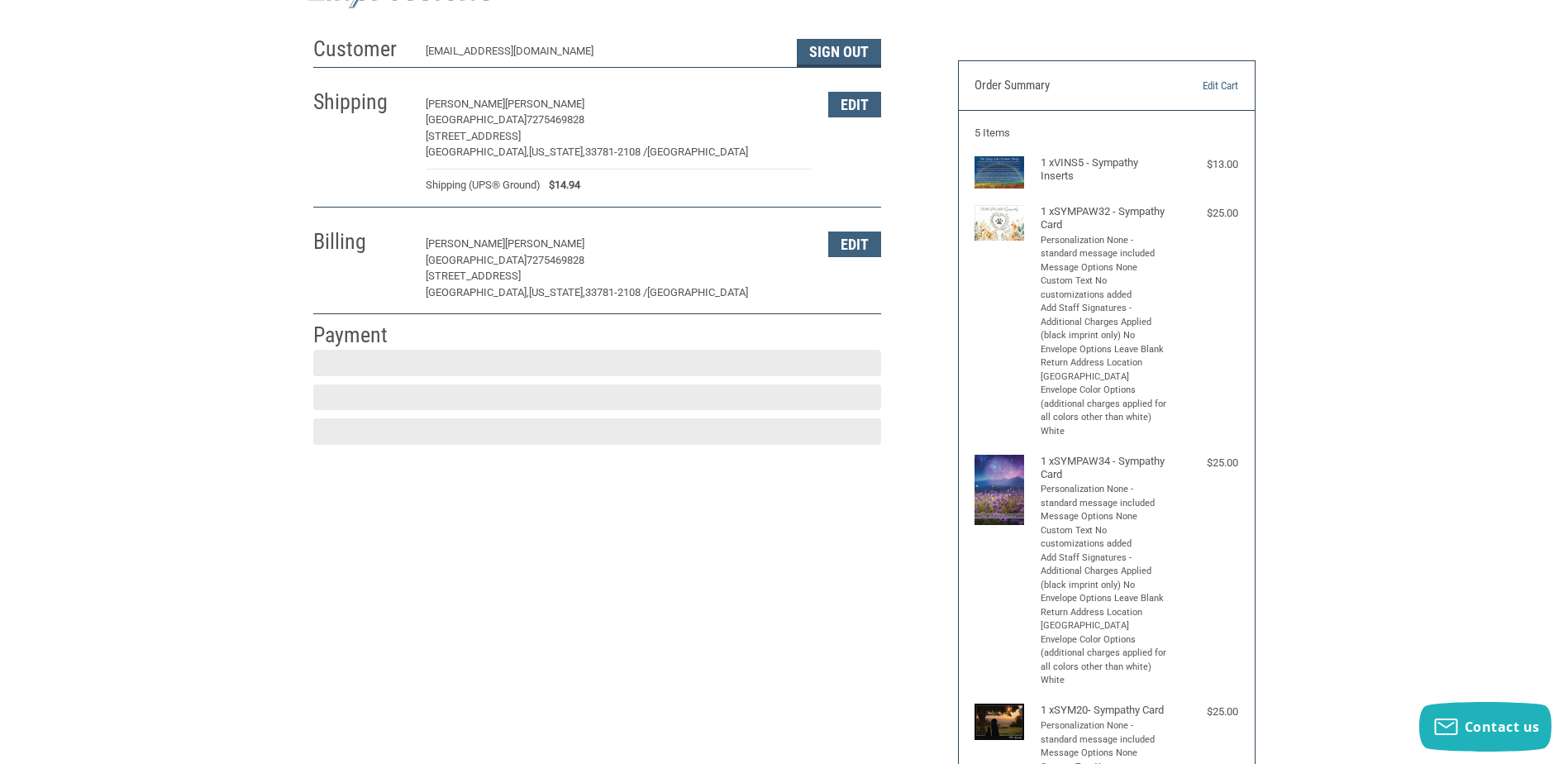
scroll to position [247, 0]
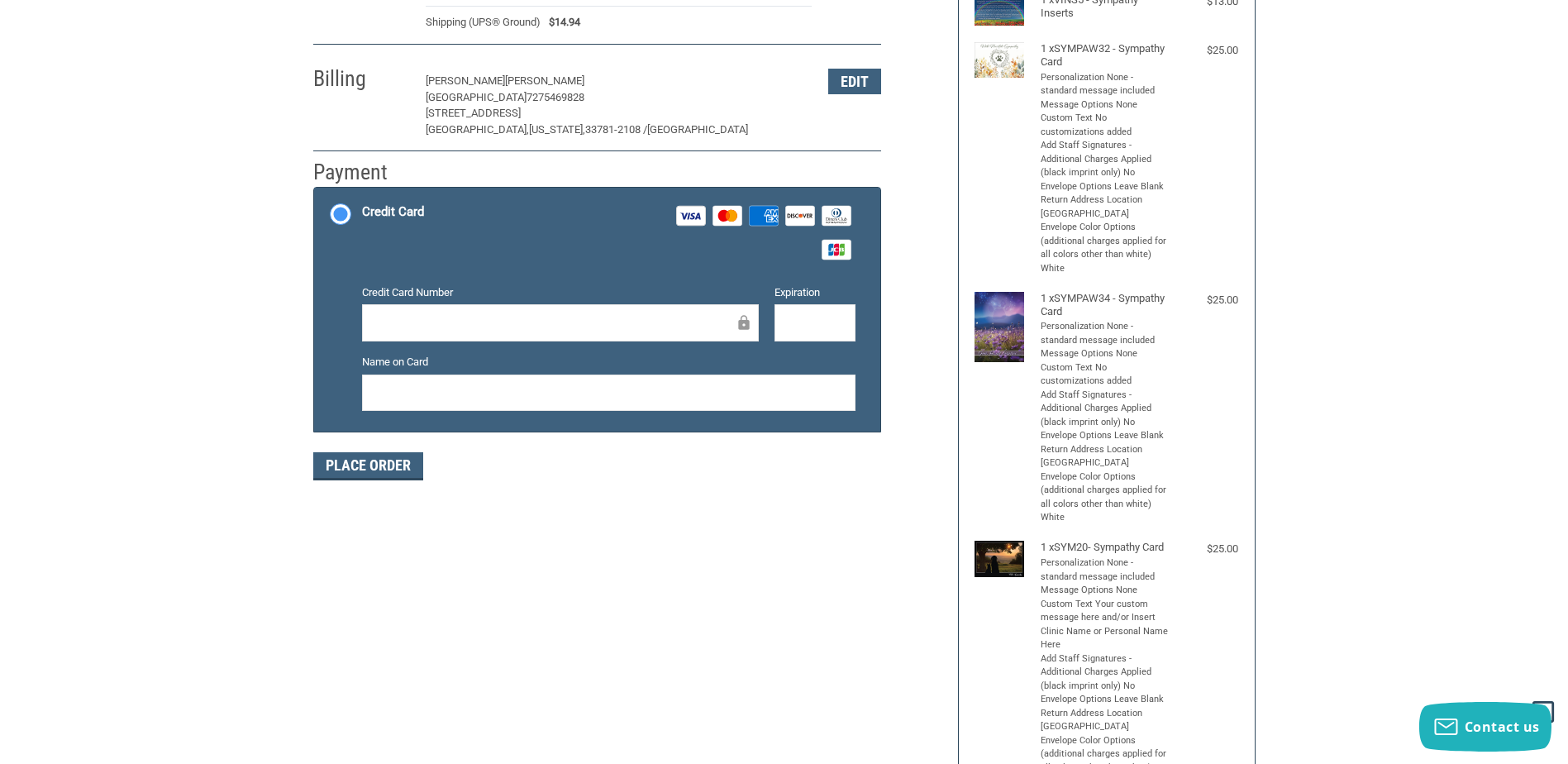
click at [336, 210] on label "Credit Card Visa Master Amex Discover Diners Club JCB" at bounding box center [597, 232] width 566 height 89
click at [314, 190] on input "Credit Card Visa Master Amex Discover Diners Club JCB" at bounding box center [314, 189] width 1 height 1
click at [336, 210] on label "Credit Card Visa Master Amex Discover Diners Club JCB" at bounding box center [597, 232] width 566 height 89
click at [314, 190] on input "Credit Card Visa Master Amex Discover Diners Club JCB" at bounding box center [314, 189] width 1 height 1
click at [433, 314] on div at bounding box center [560, 323] width 397 height 38
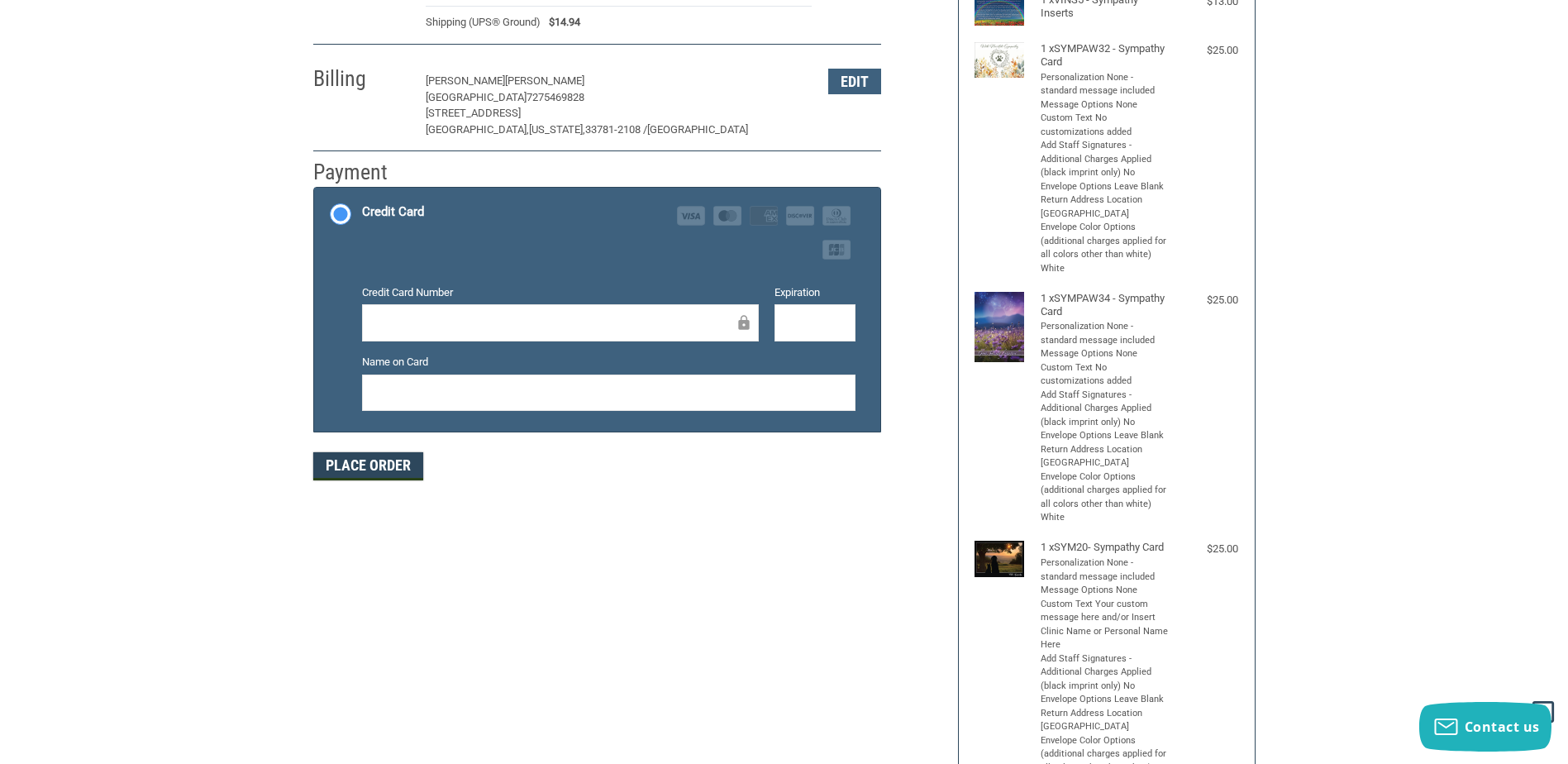
click at [357, 470] on button "Place Order" at bounding box center [368, 466] width 110 height 28
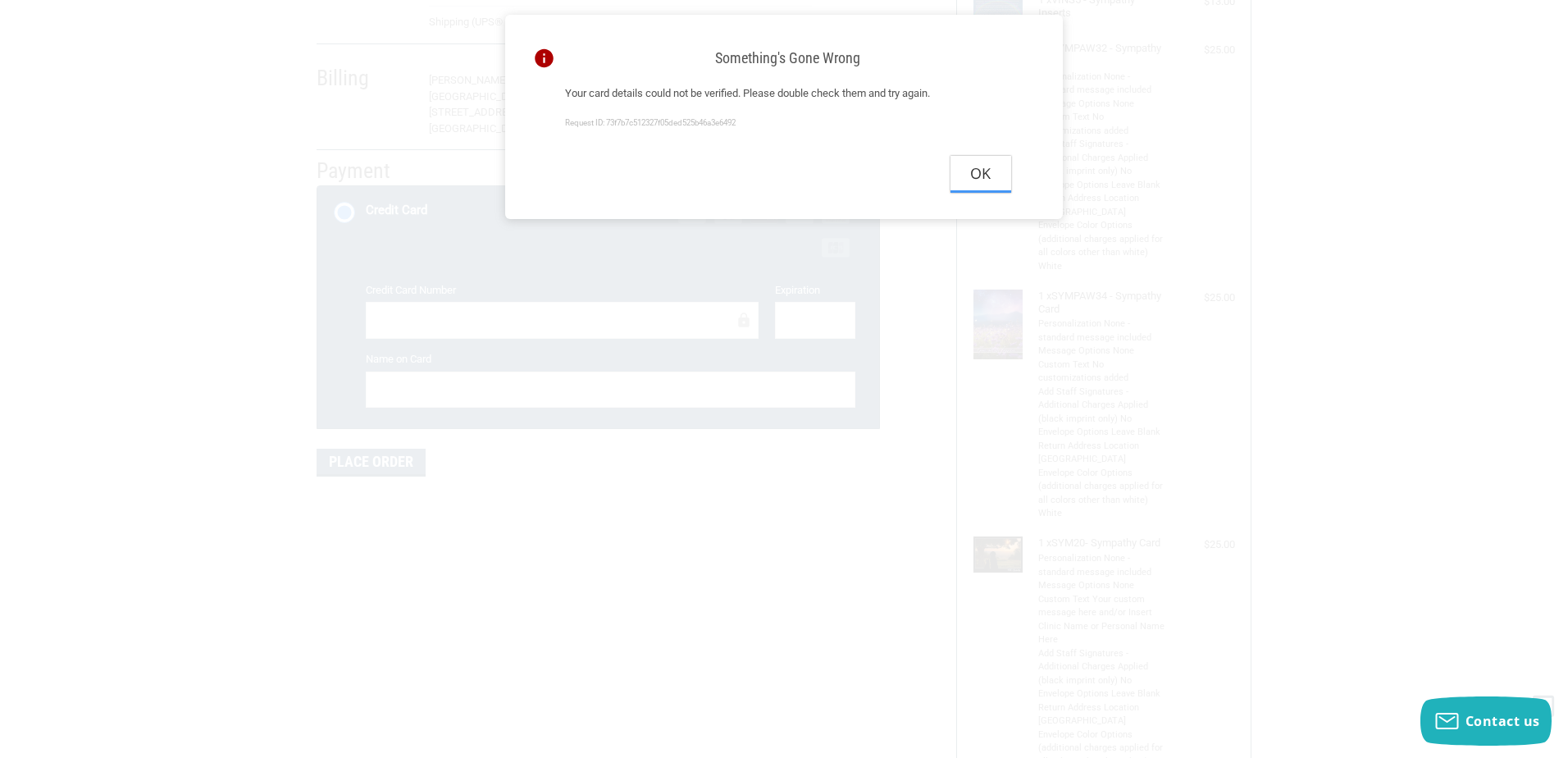
click at [968, 170] on button "Ok" at bounding box center [981, 175] width 60 height 37
